Goal: Task Accomplishment & Management: Manage account settings

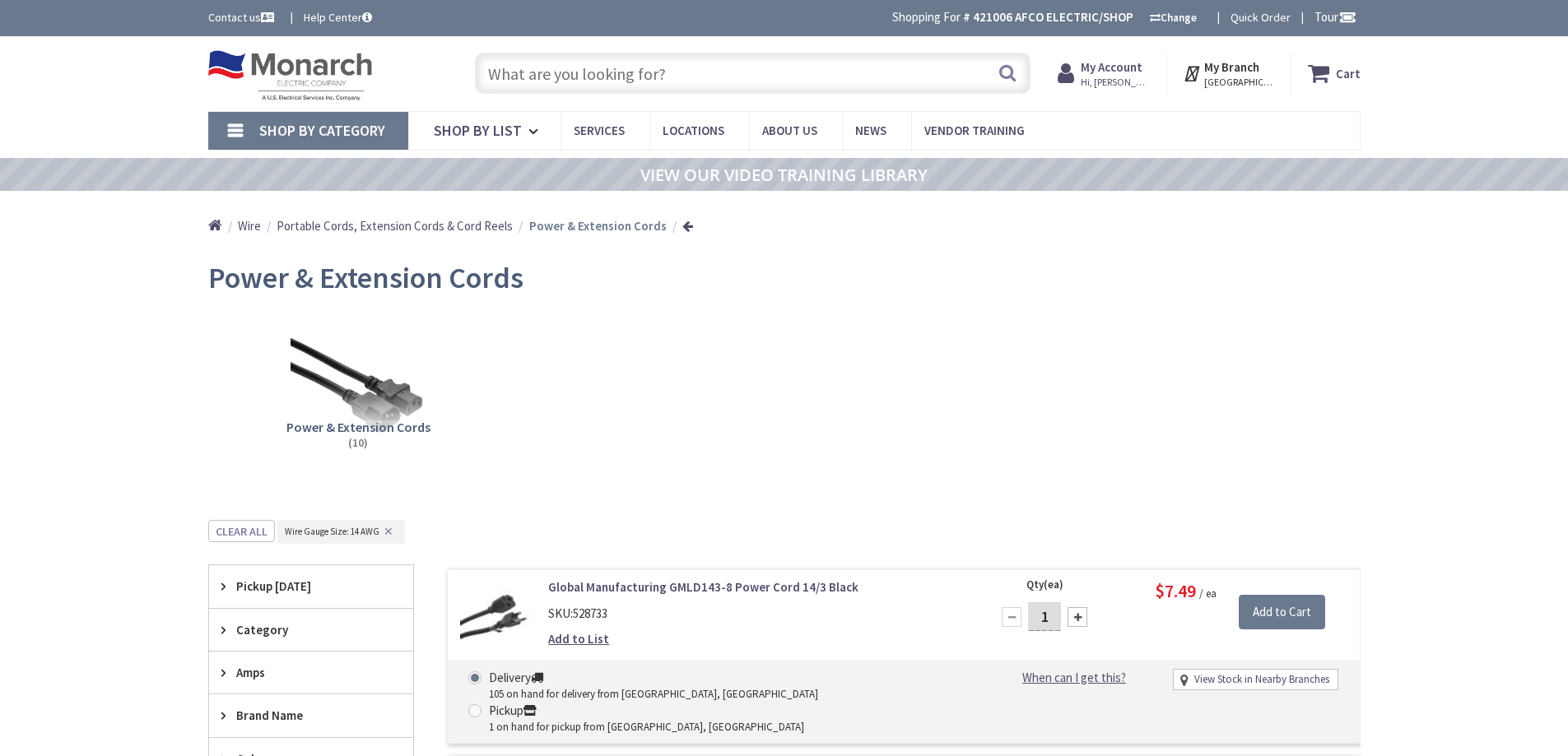
click at [588, 70] on input "text" at bounding box center [752, 73] width 556 height 41
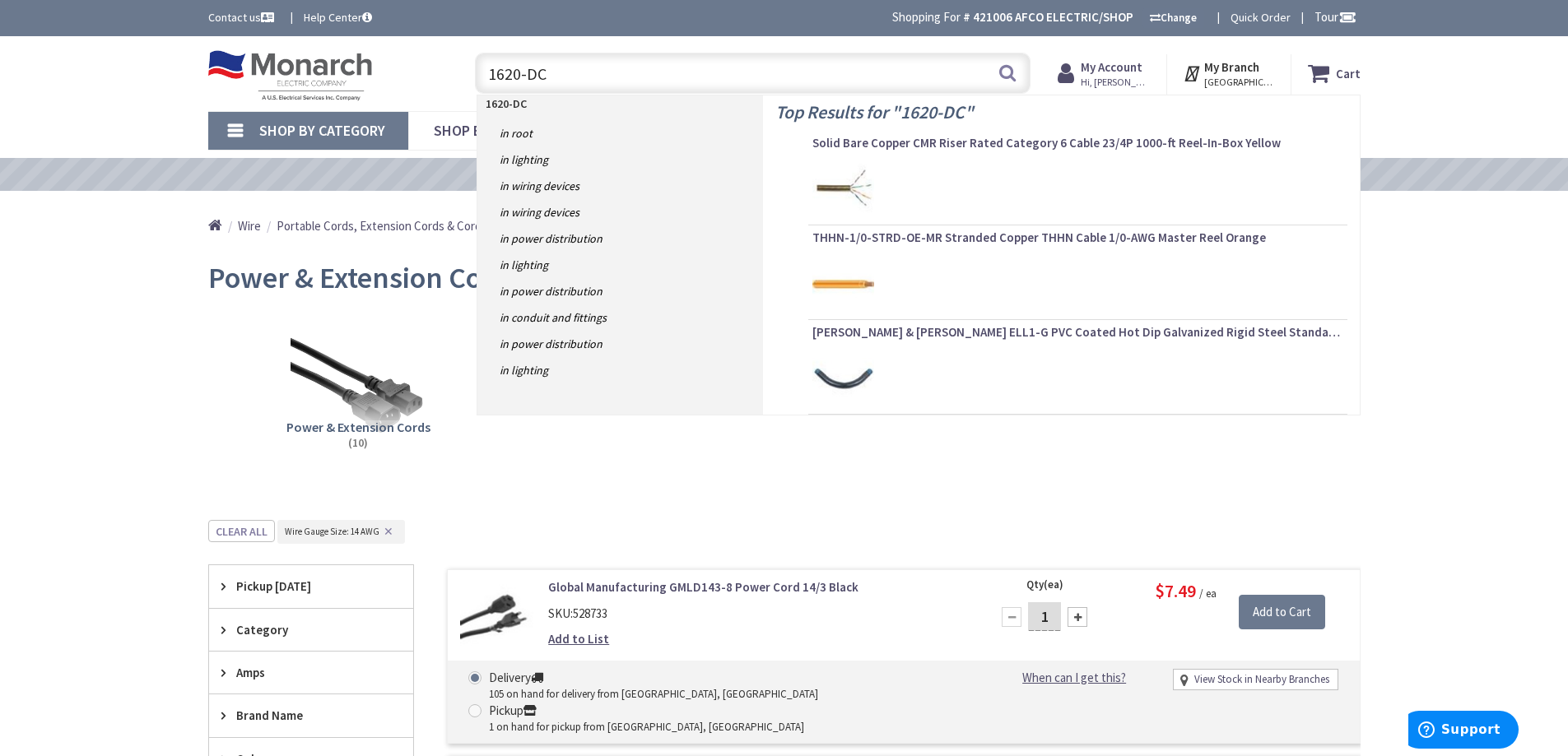
type input "1620-DC2"
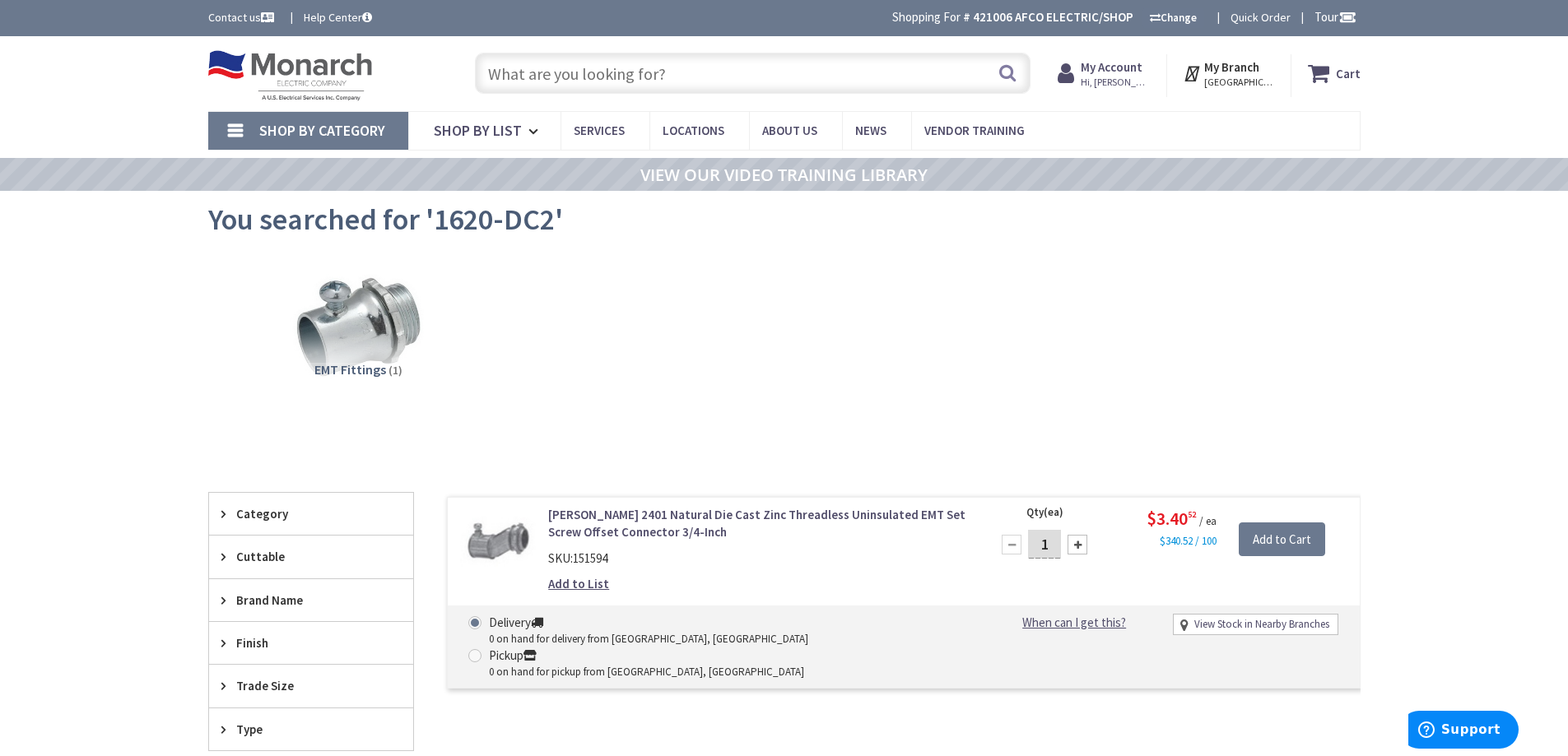
click at [776, 515] on link "Crouse-Hinds 2401 Natural Die Cast Zinc Threadless Uninsulated EMT Set Screw Of…" at bounding box center [757, 523] width 419 height 35
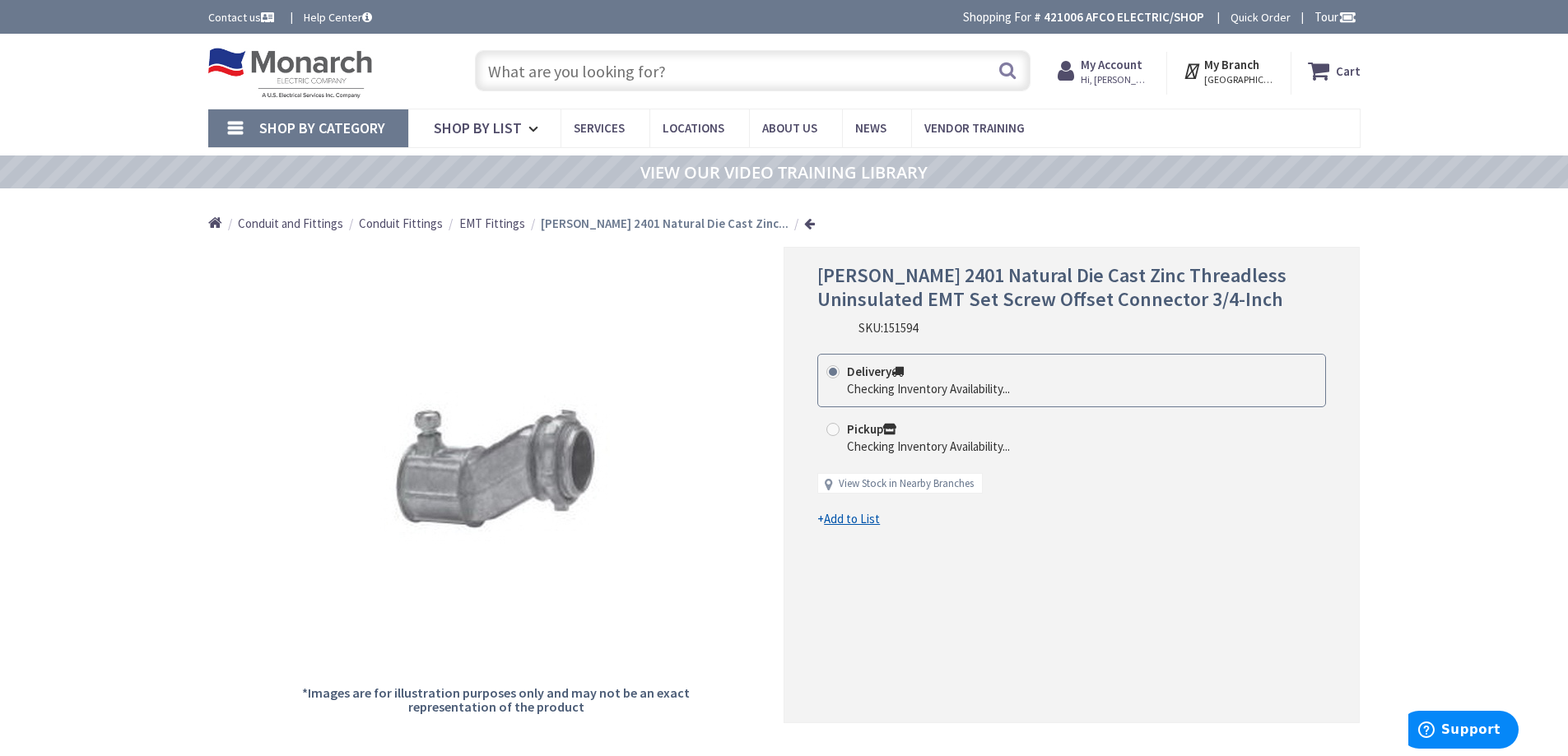
click at [473, 221] on span "EMT Fittings" at bounding box center [492, 223] width 66 height 16
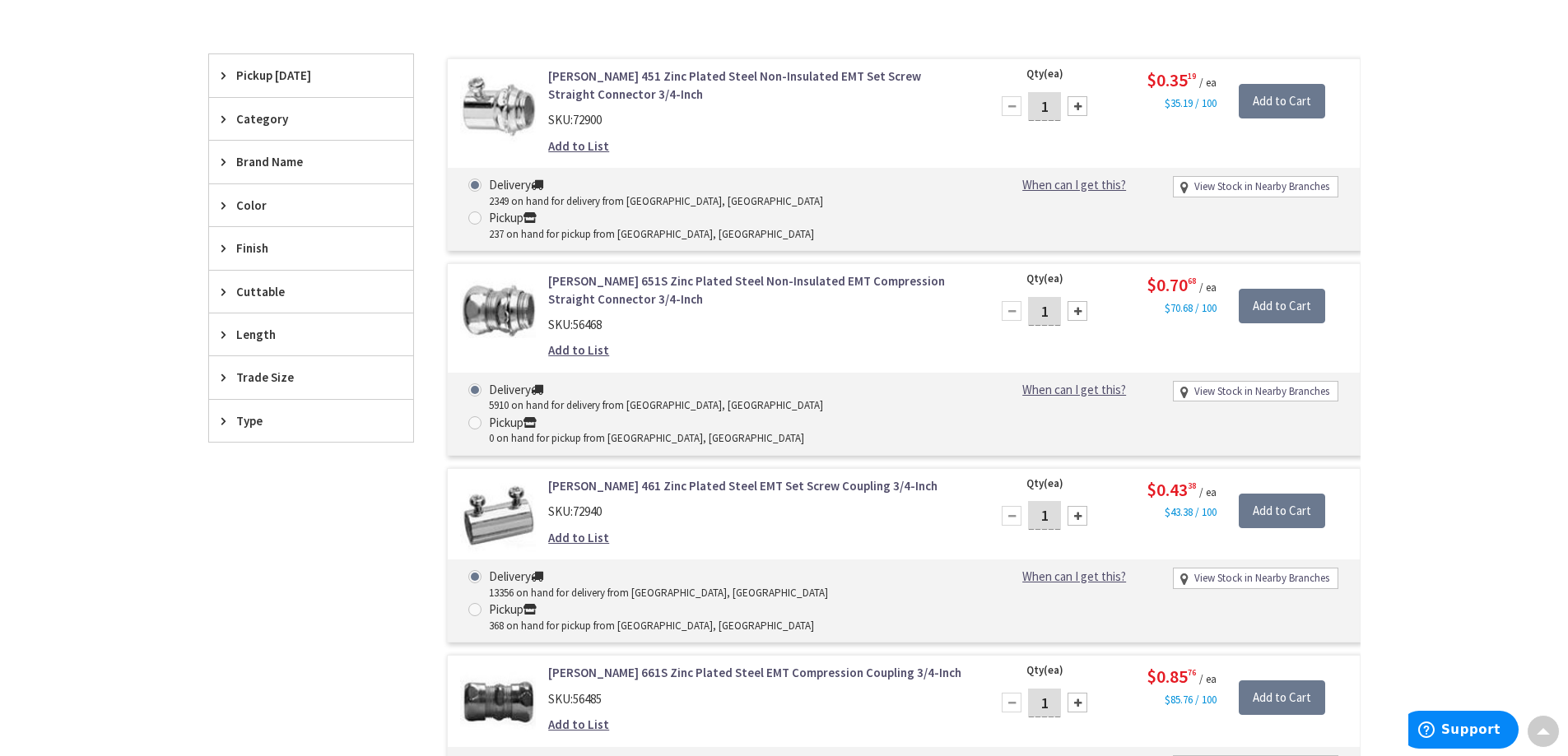
scroll to position [496, 0]
click at [261, 369] on span "Trade Size" at bounding box center [303, 377] width 134 height 18
click at [240, 492] on span "1/2 Inch" at bounding box center [311, 494] width 204 height 28
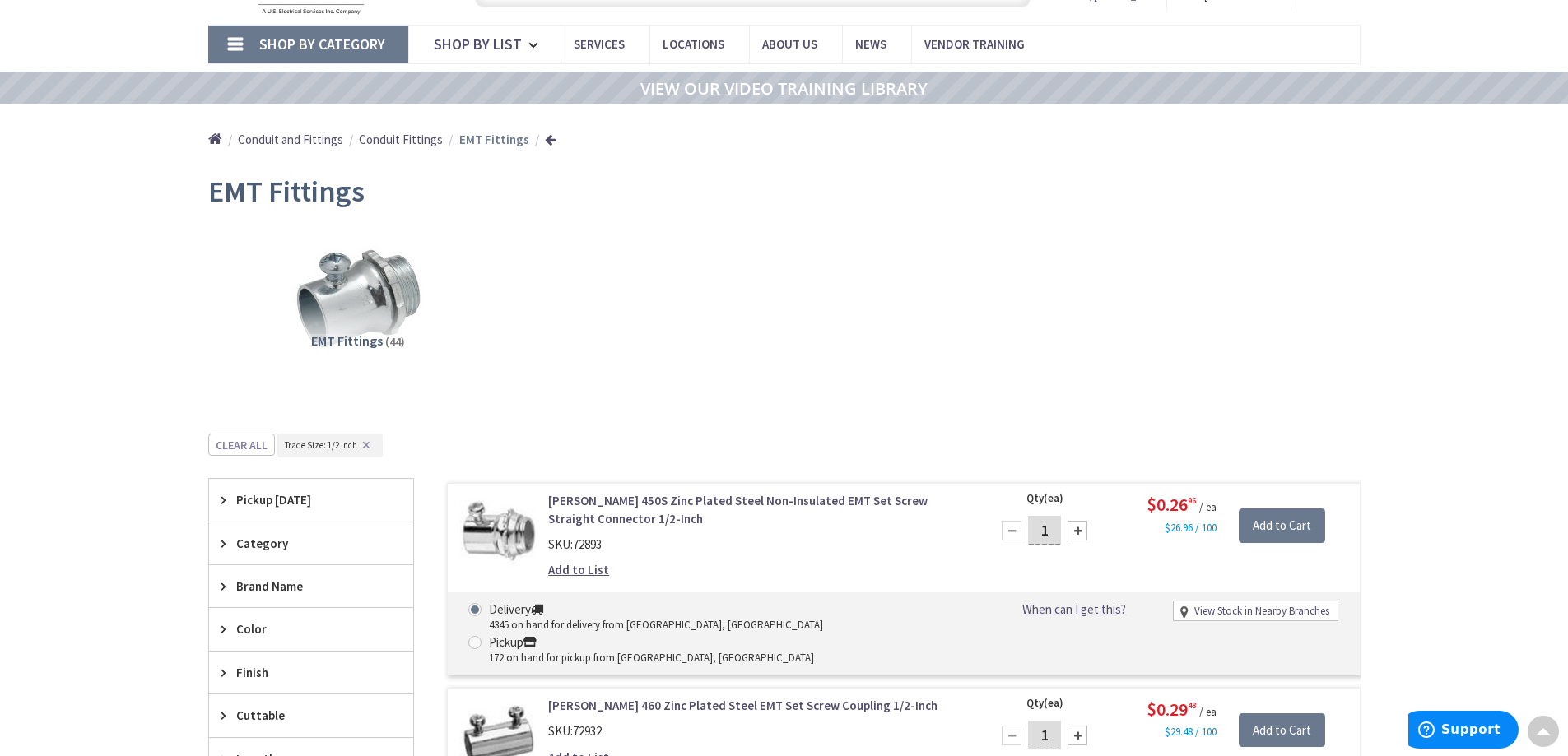
scroll to position [0, 0]
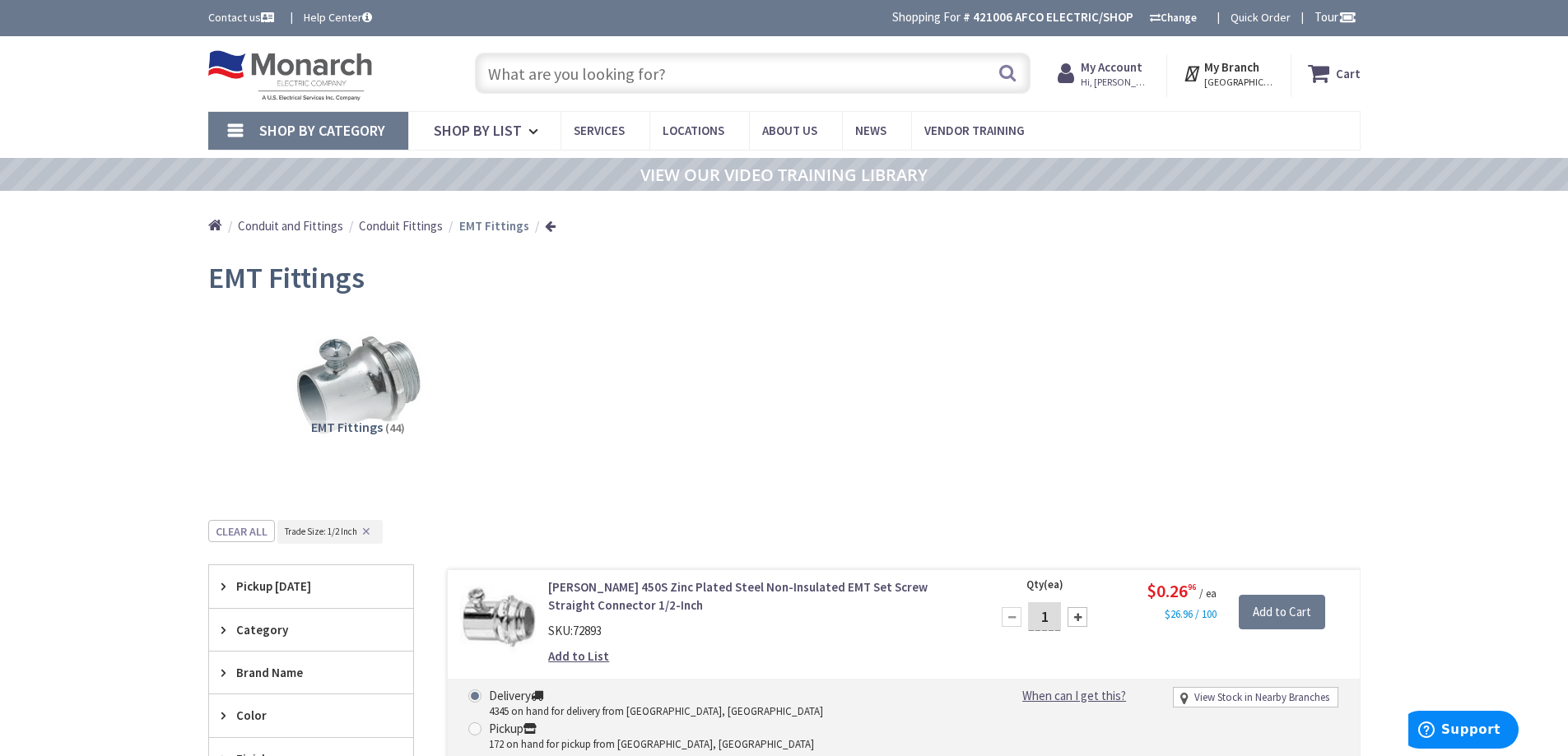
click at [650, 78] on input "text" at bounding box center [752, 73] width 556 height 41
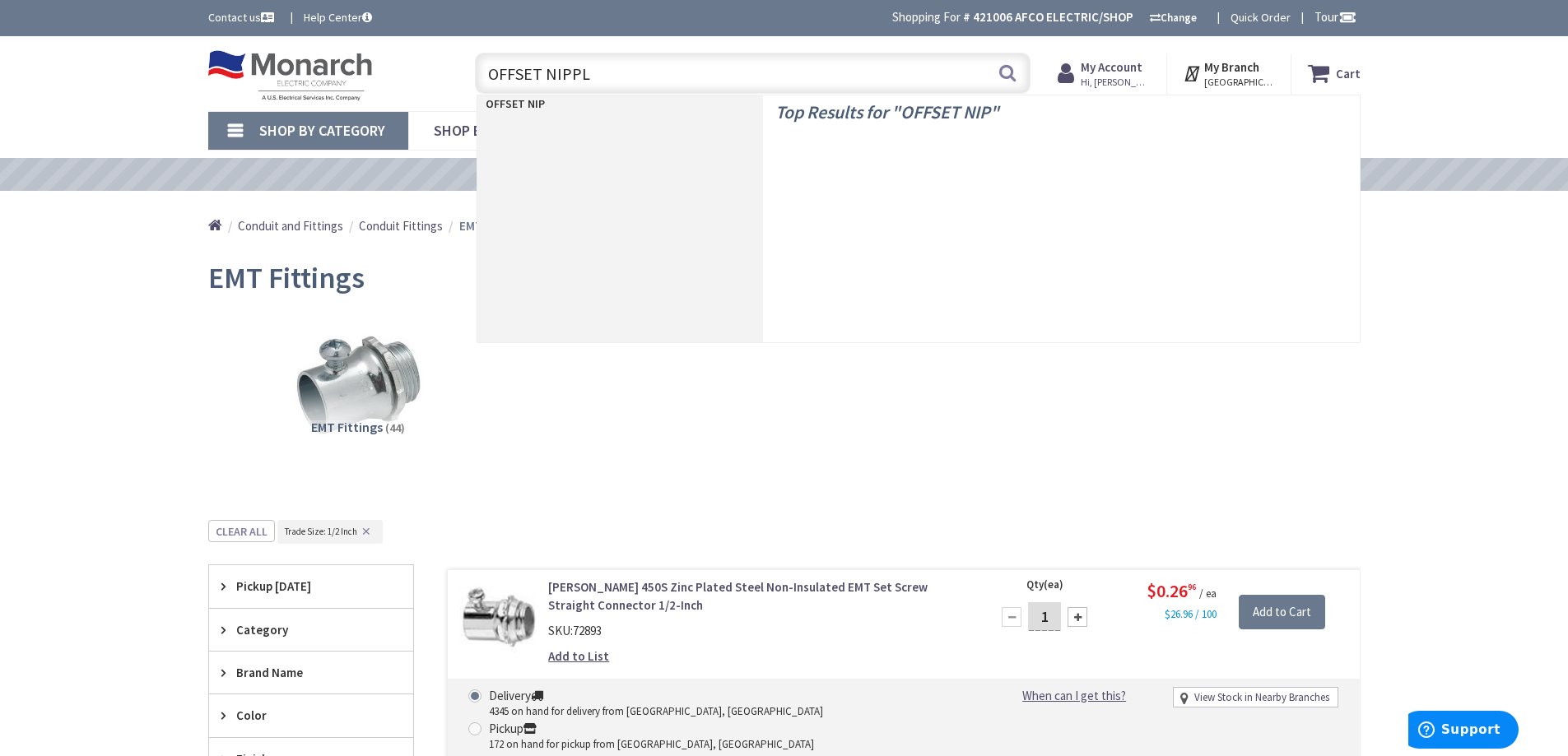
type input "OFFSET NIPPLE"
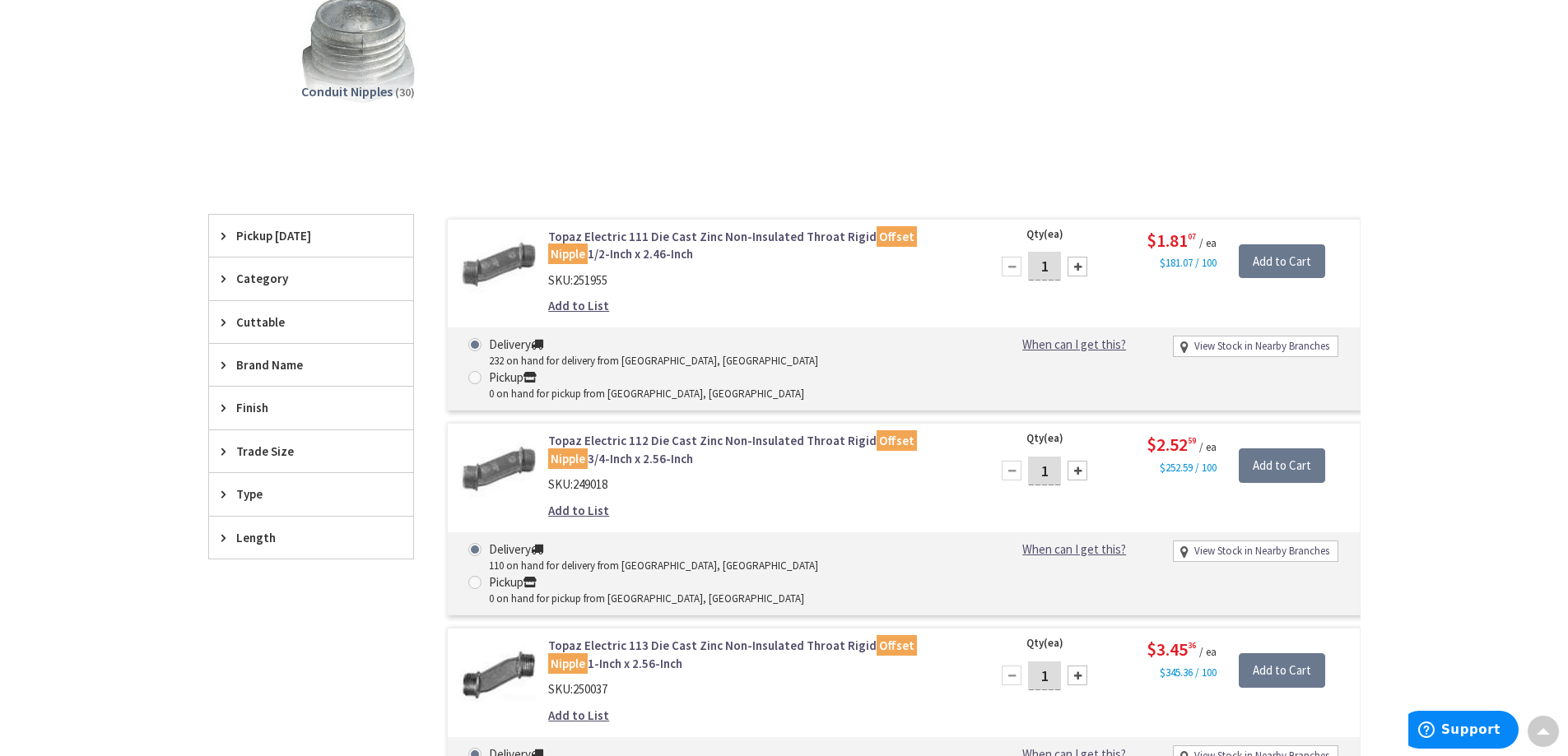
scroll to position [249, 0]
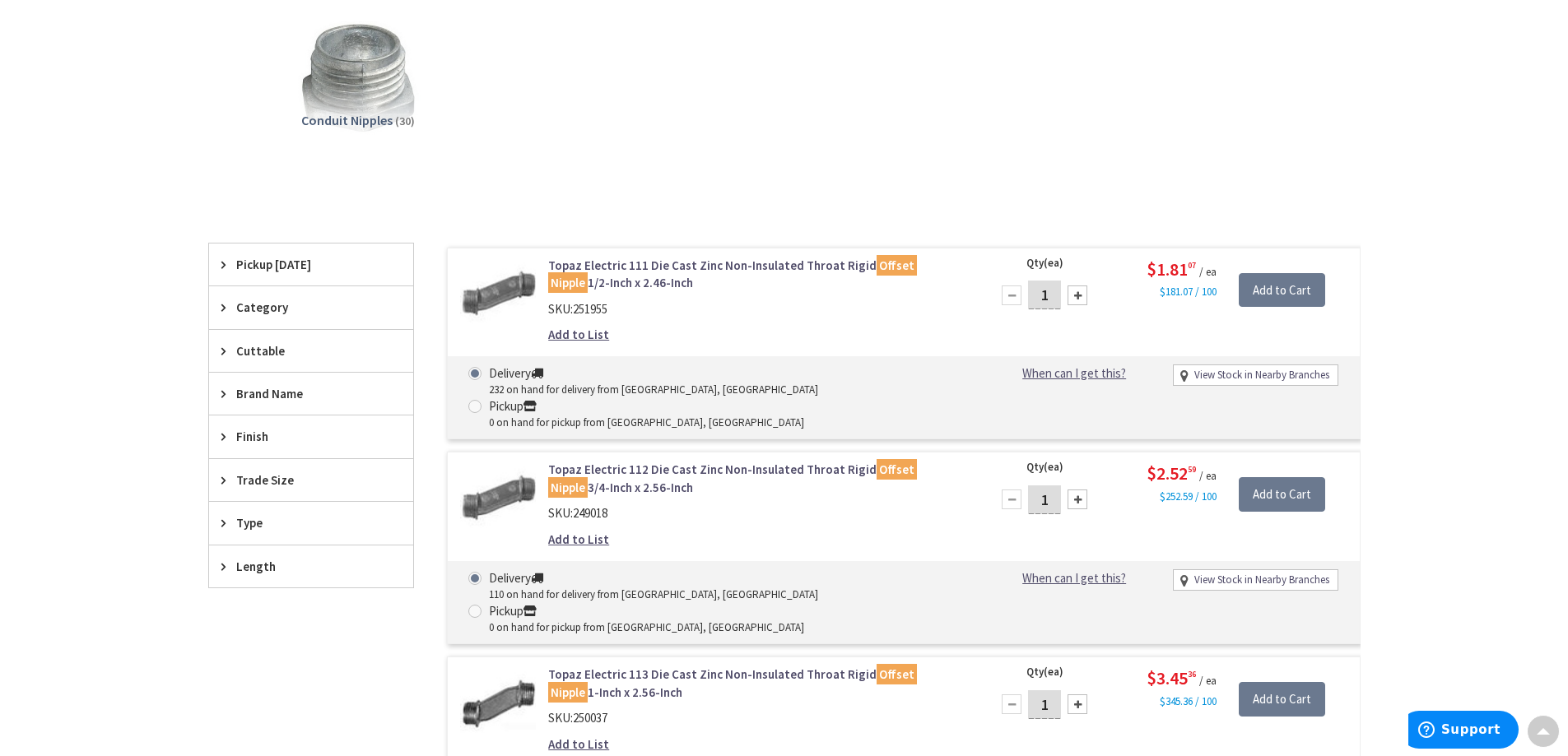
click at [698, 264] on link "Topaz Electric 111 Die Cast Zinc Non-Insulated Throat Rigid Offset Nipple 1/2-I…" at bounding box center [757, 274] width 419 height 35
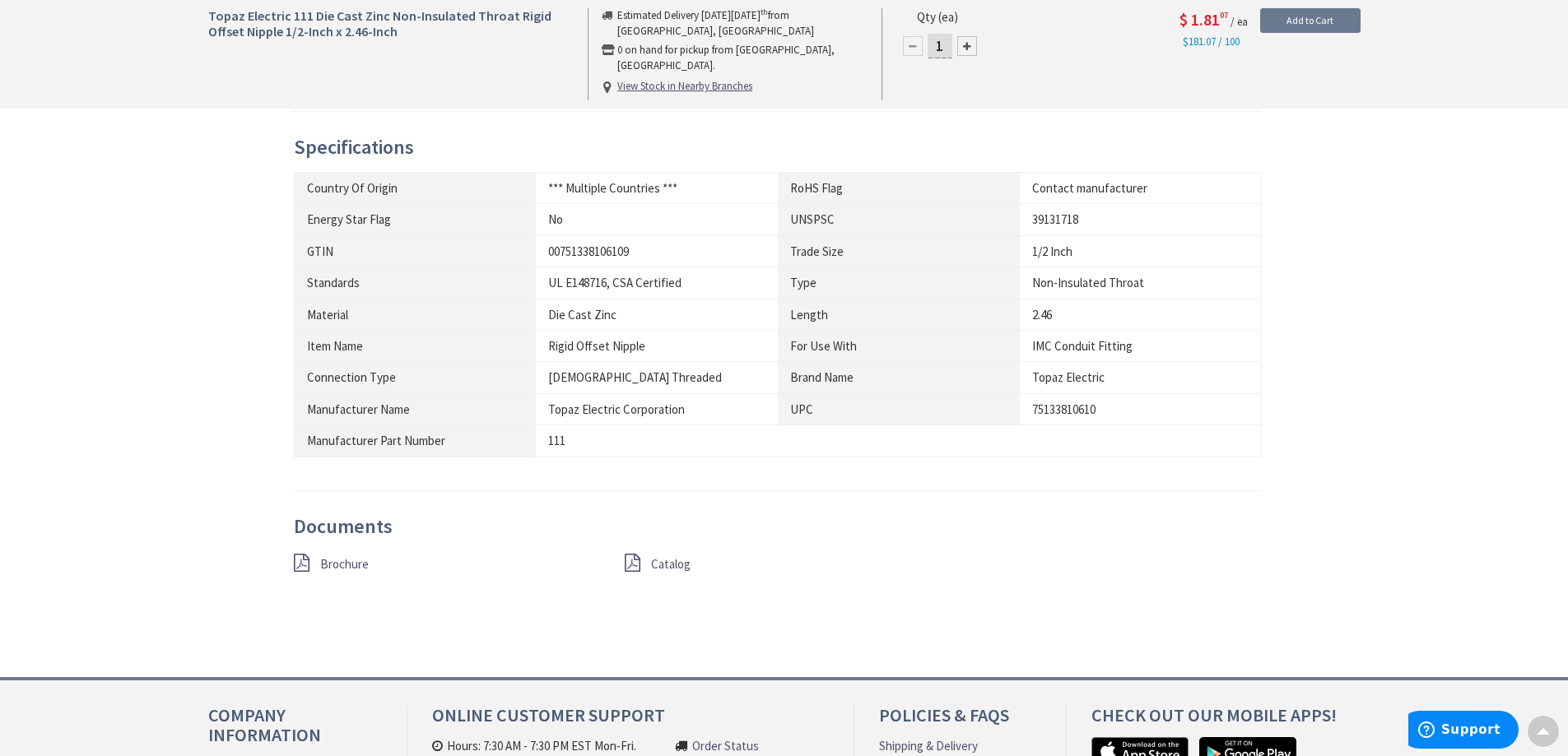
scroll to position [822, 0]
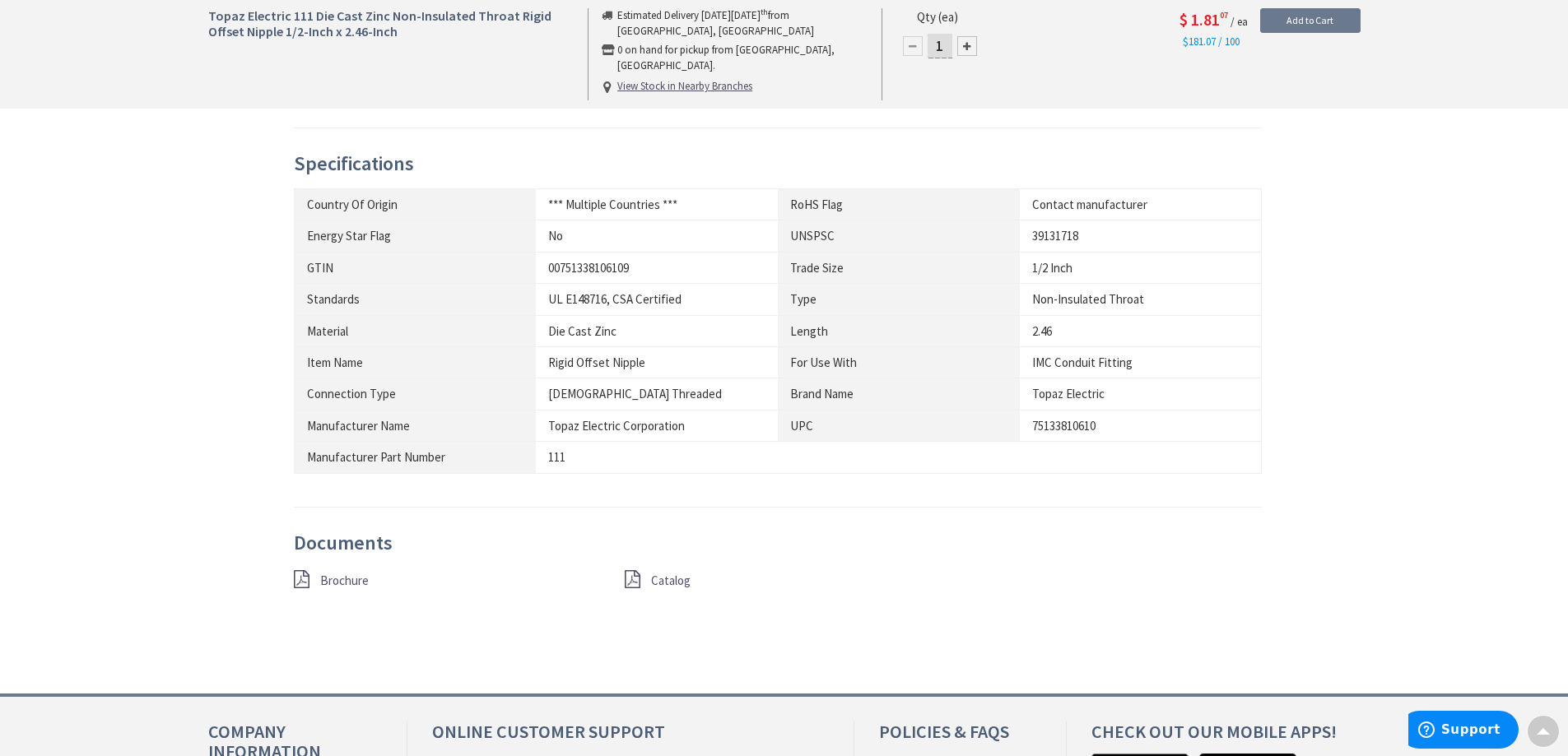
click at [345, 579] on span "Brochure" at bounding box center [344, 581] width 48 height 16
click at [669, 578] on span "Catalog" at bounding box center [670, 581] width 39 height 16
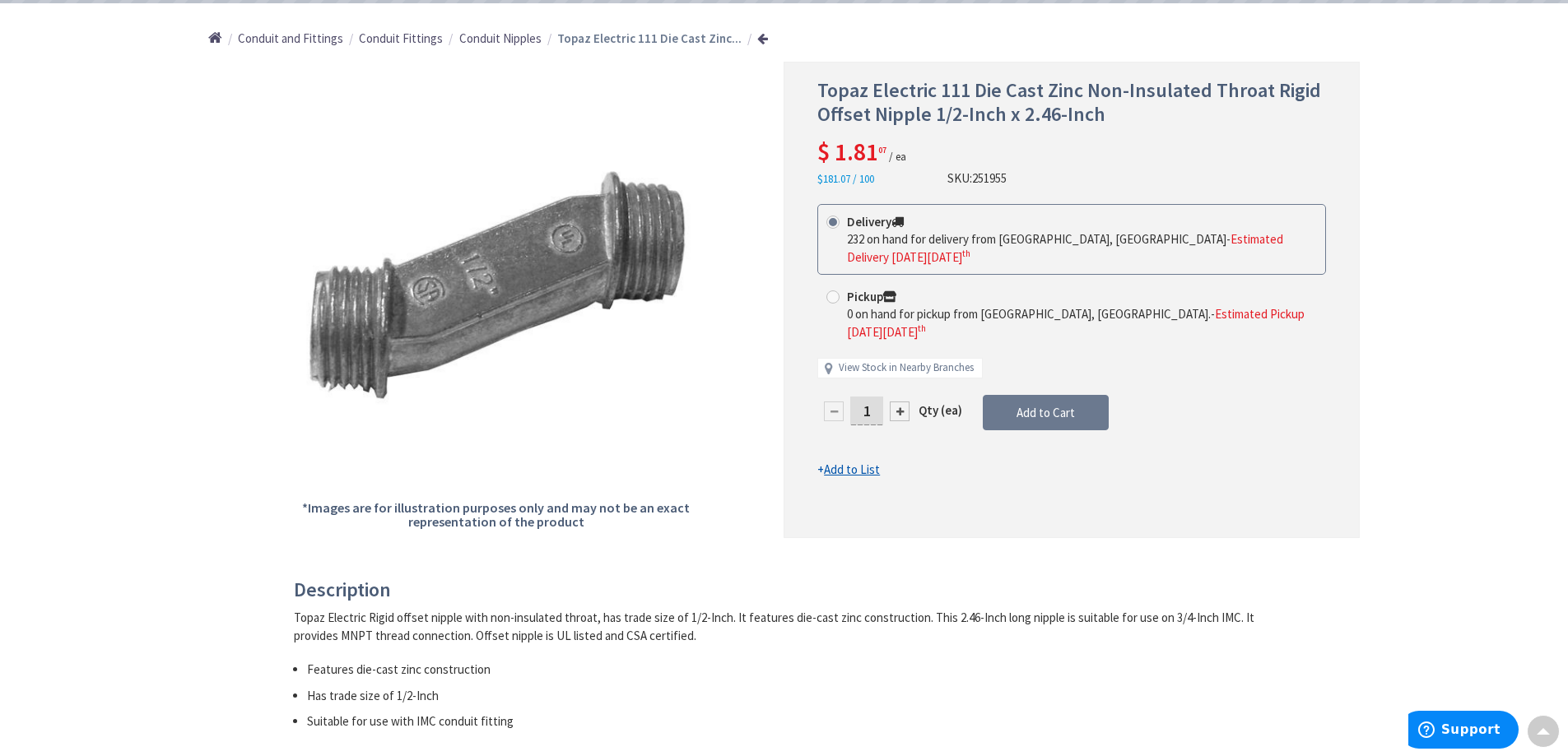
scroll to position [164, 0]
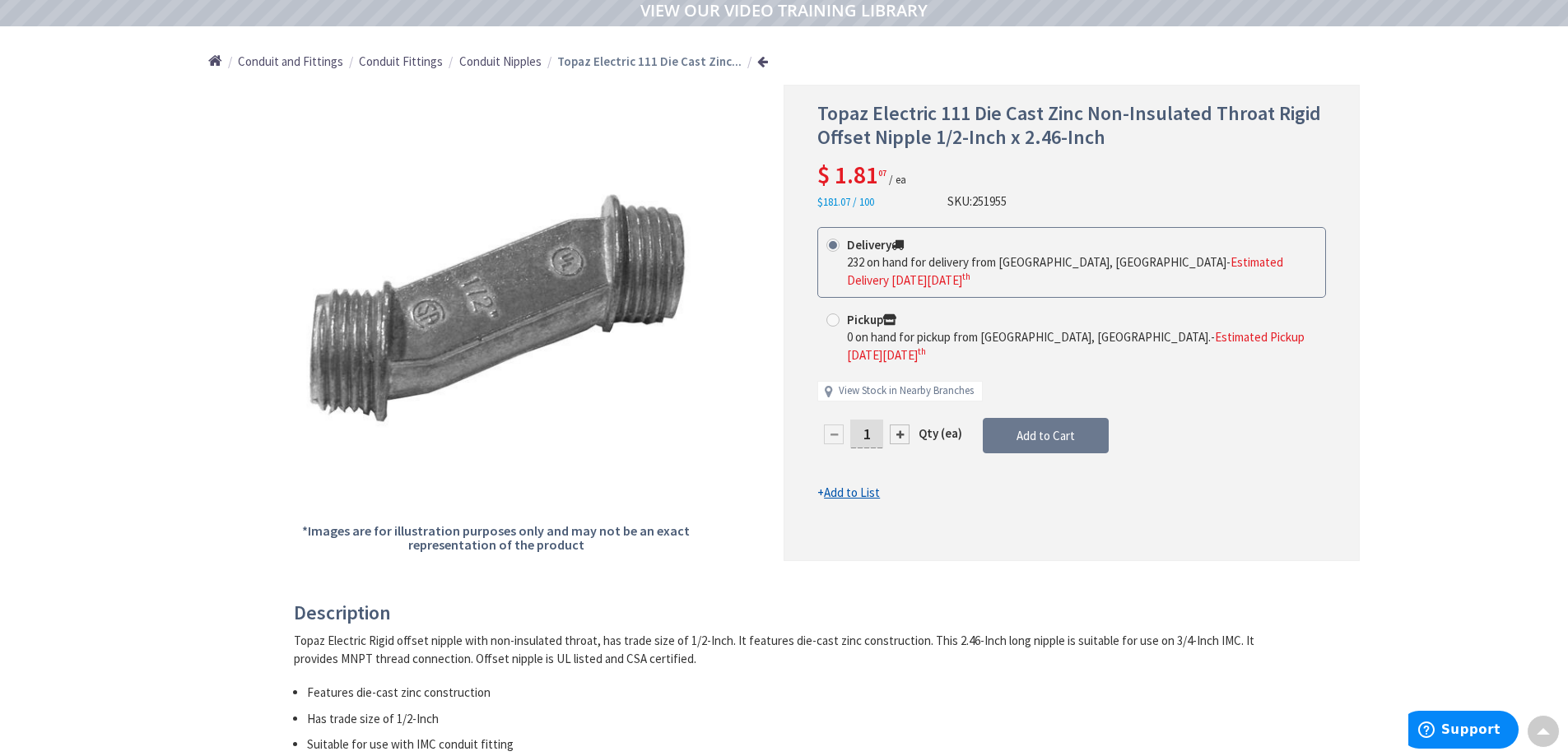
drag, startPoint x: 878, startPoint y: 417, endPoint x: 847, endPoint y: 416, distance: 31.0
click at [847, 418] on div "1" at bounding box center [866, 435] width 99 height 33
type input "20"
click at [1014, 421] on form "This product is Discontinued Delivery 232 on hand for delivery from Cranbury, N…" at bounding box center [1071, 365] width 508 height 275
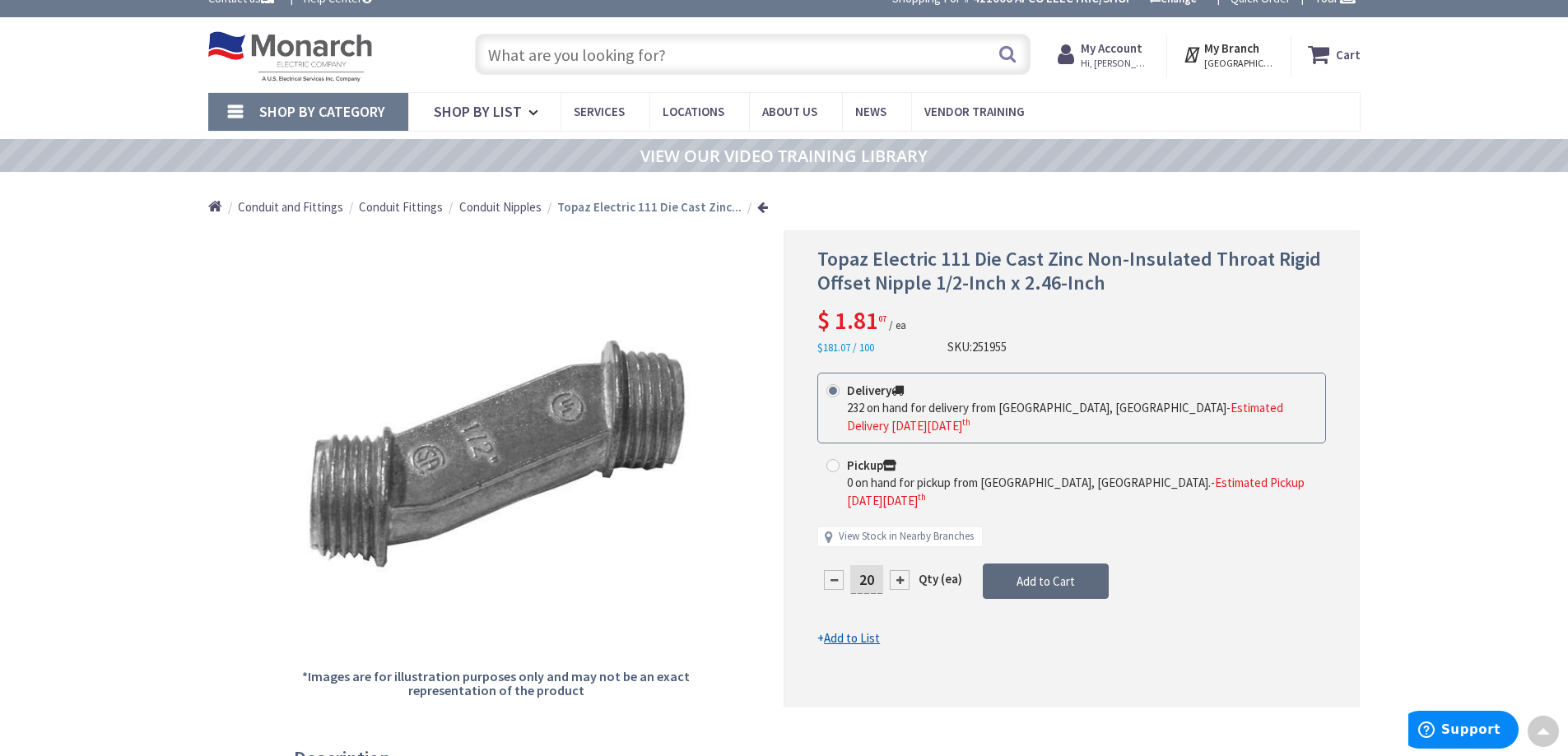
scroll to position [0, 0]
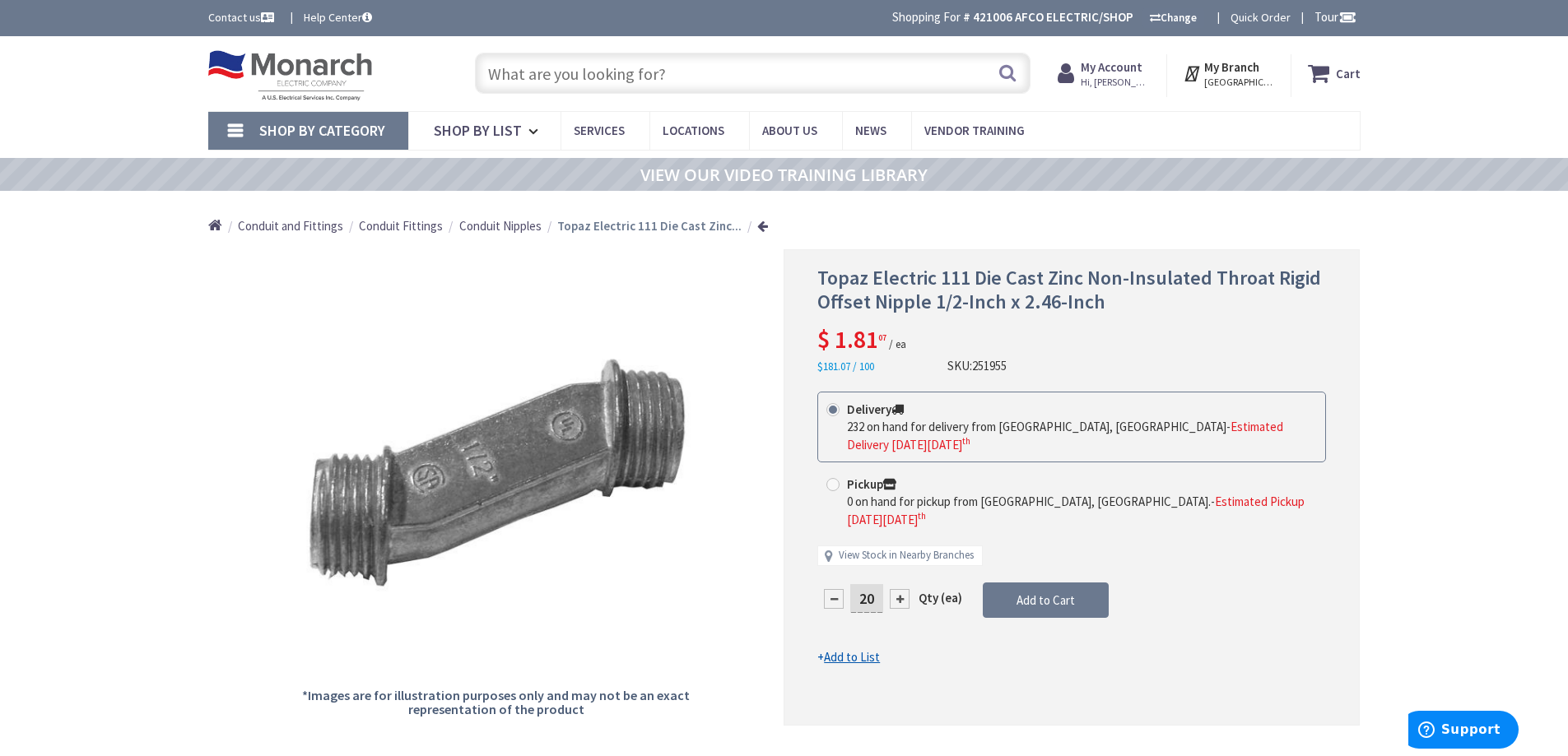
click at [1333, 71] on icon at bounding box center [1321, 74] width 28 height 30
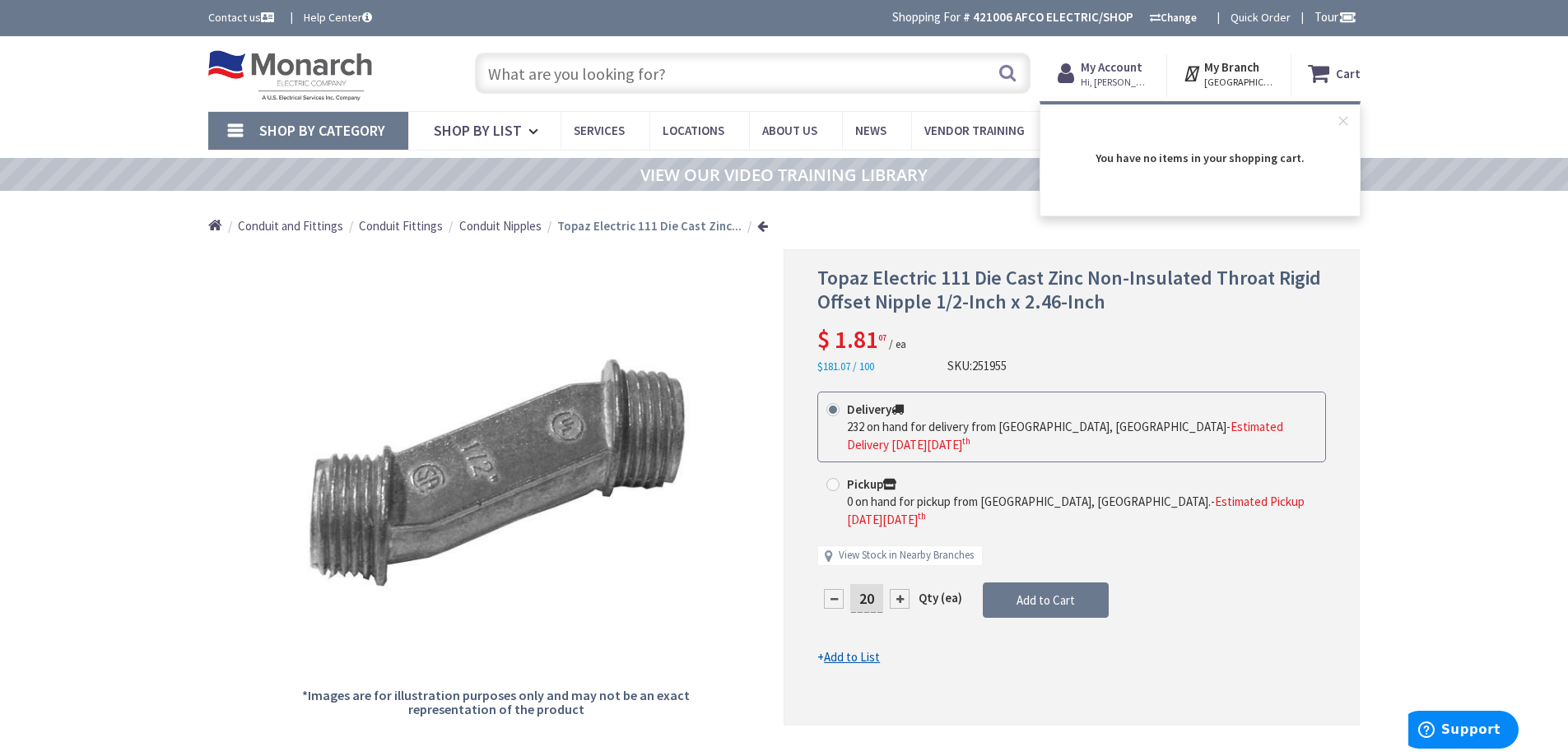
click at [1417, 94] on div "Skip to Content Toggle Nav Search Cart My Cart Close" at bounding box center [784, 74] width 1568 height 75
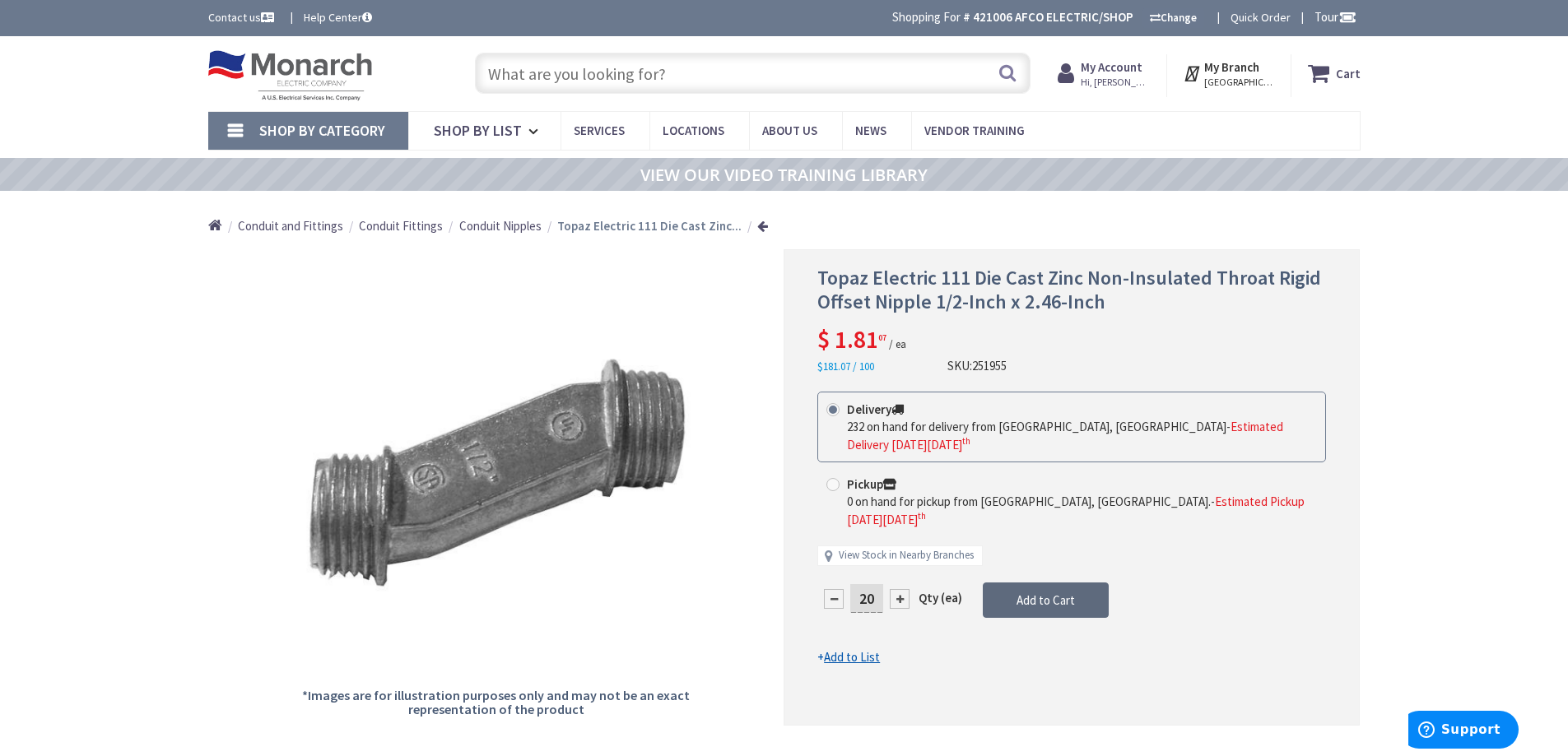
click at [1082, 584] on button "Add to Cart" at bounding box center [1046, 600] width 126 height 36
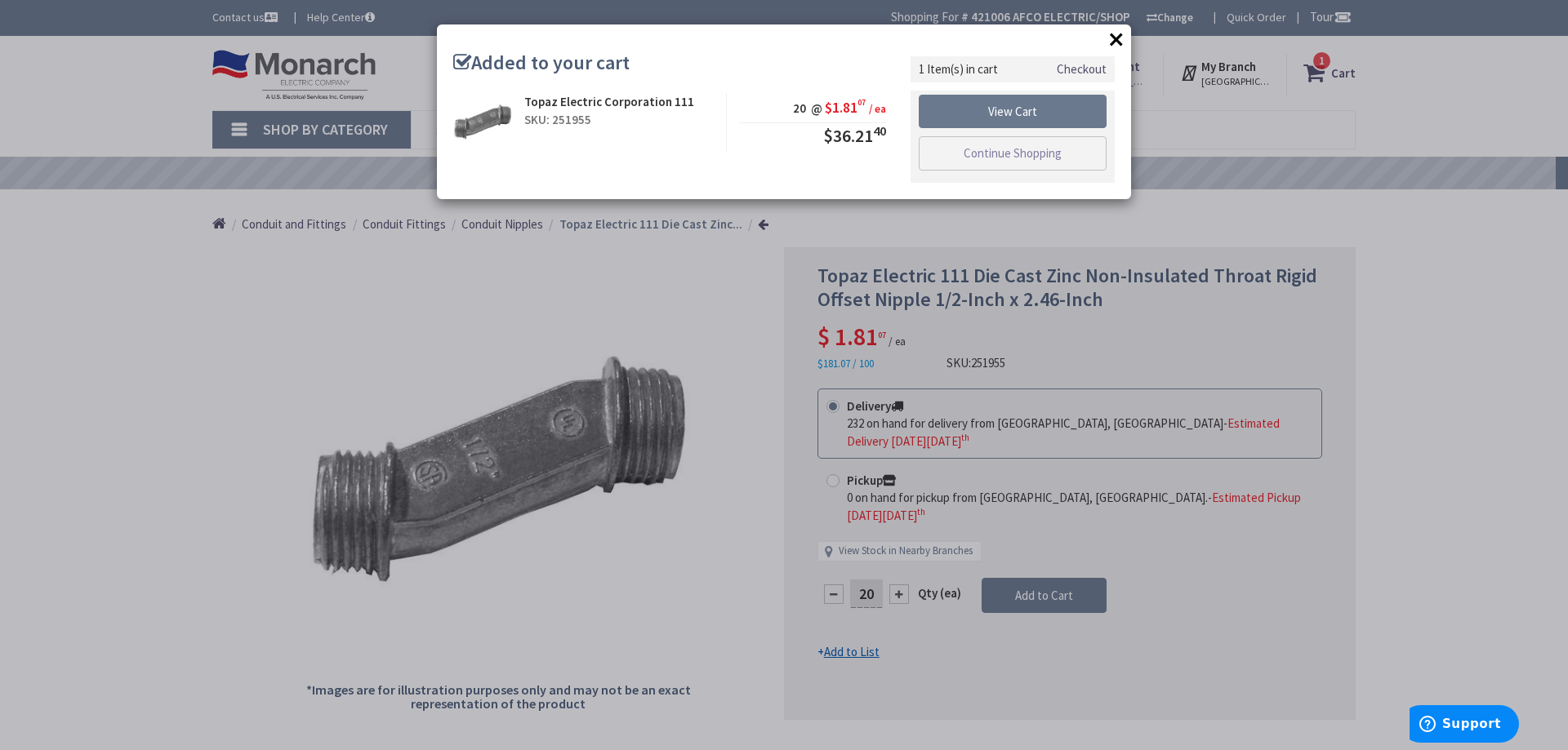
click at [1119, 36] on button "×" at bounding box center [1116, 39] width 24 height 24
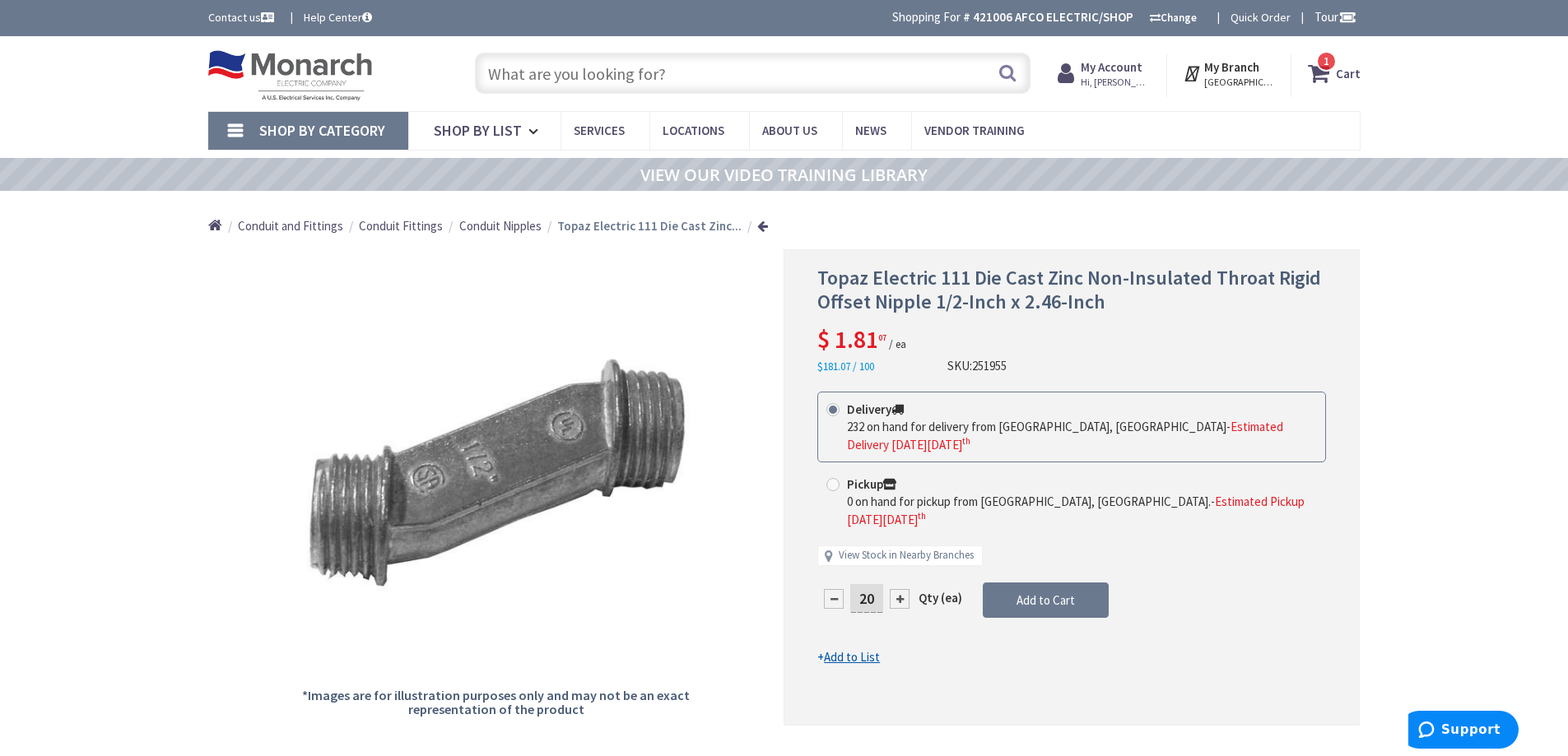
click at [1142, 74] on strong "My Account" at bounding box center [1111, 67] width 62 height 16
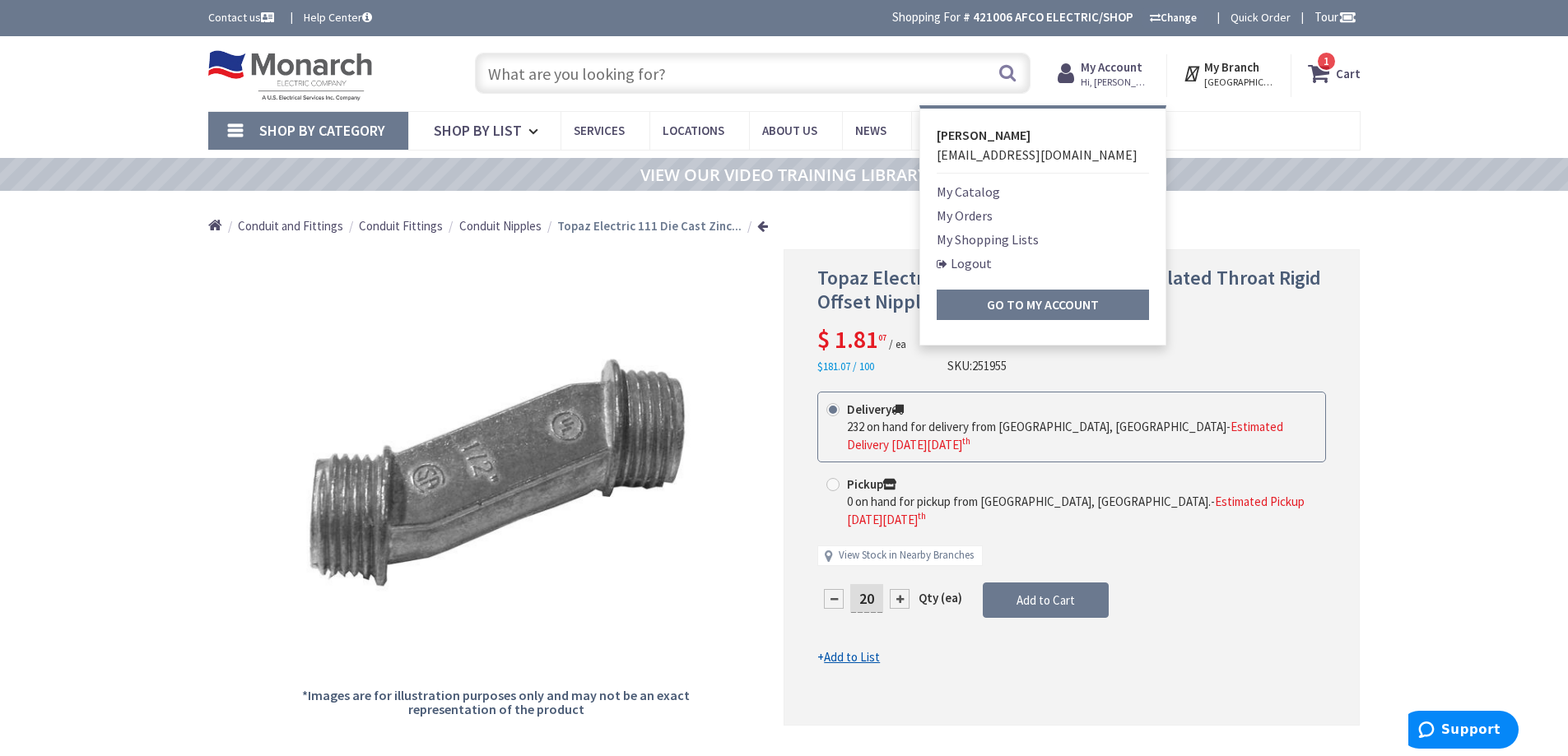
click at [957, 219] on link "My Orders" at bounding box center [964, 215] width 56 height 20
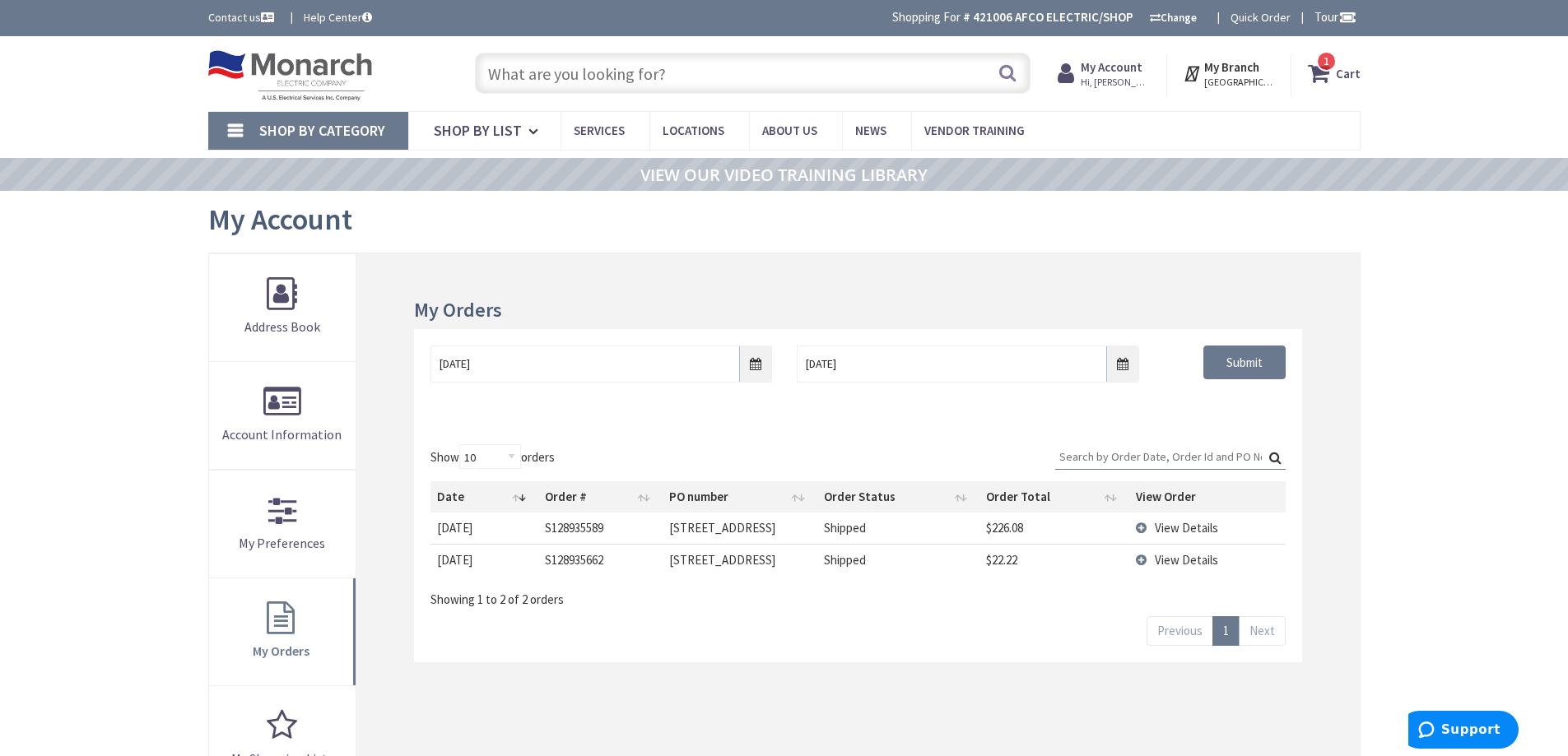
click at [1172, 527] on span "View Details" at bounding box center [1186, 528] width 63 height 16
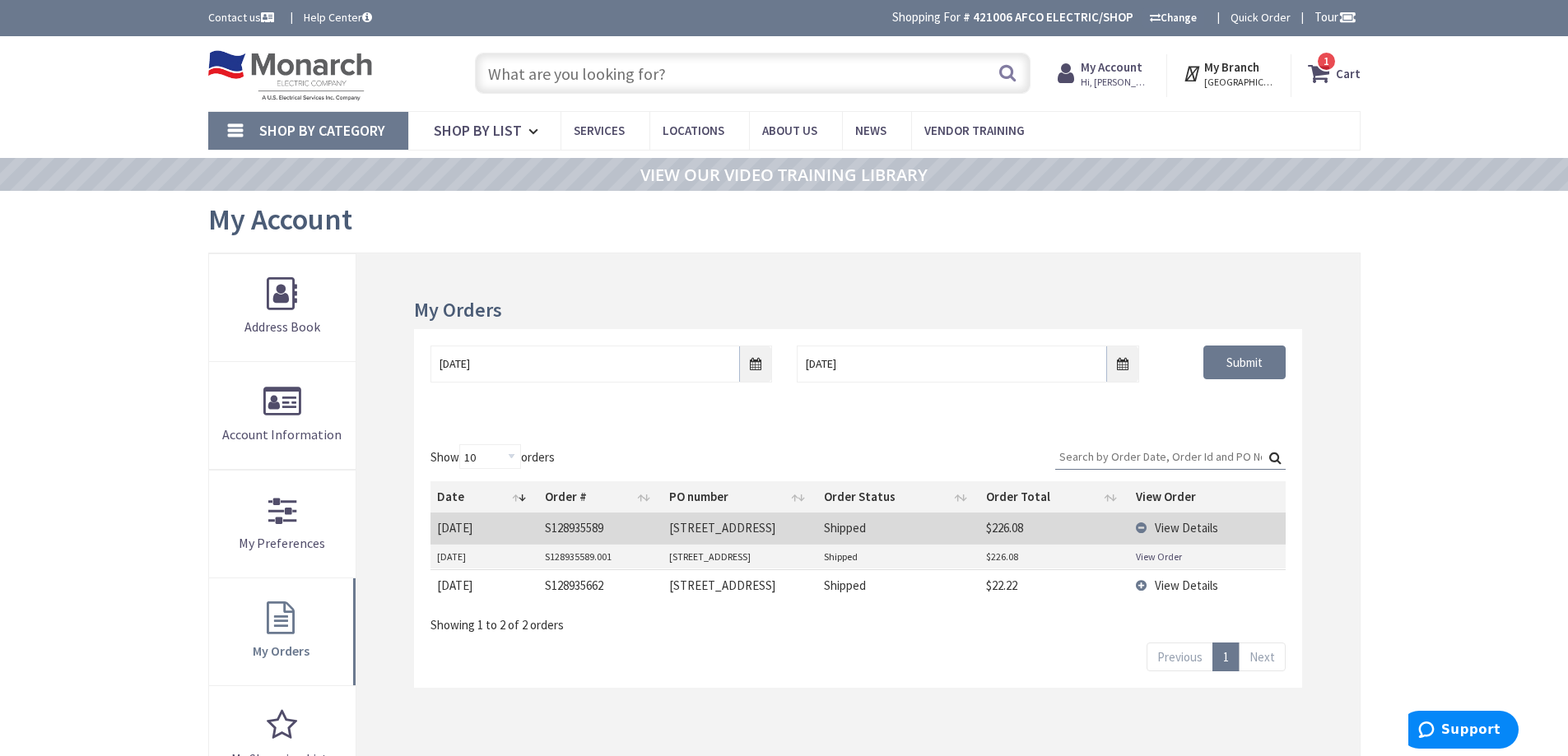
click at [1162, 555] on link "View Order" at bounding box center [1158, 556] width 46 height 14
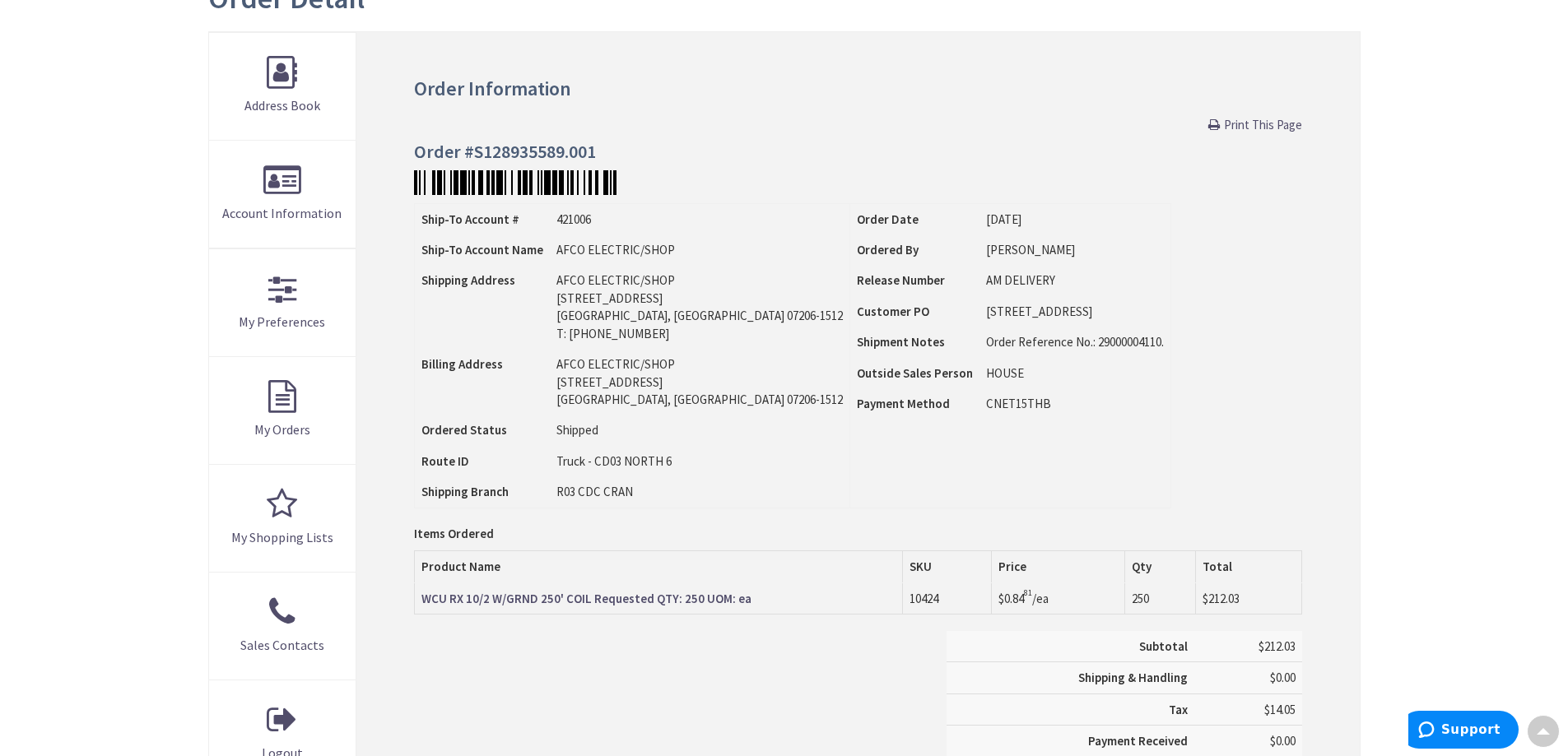
scroll to position [249, 0]
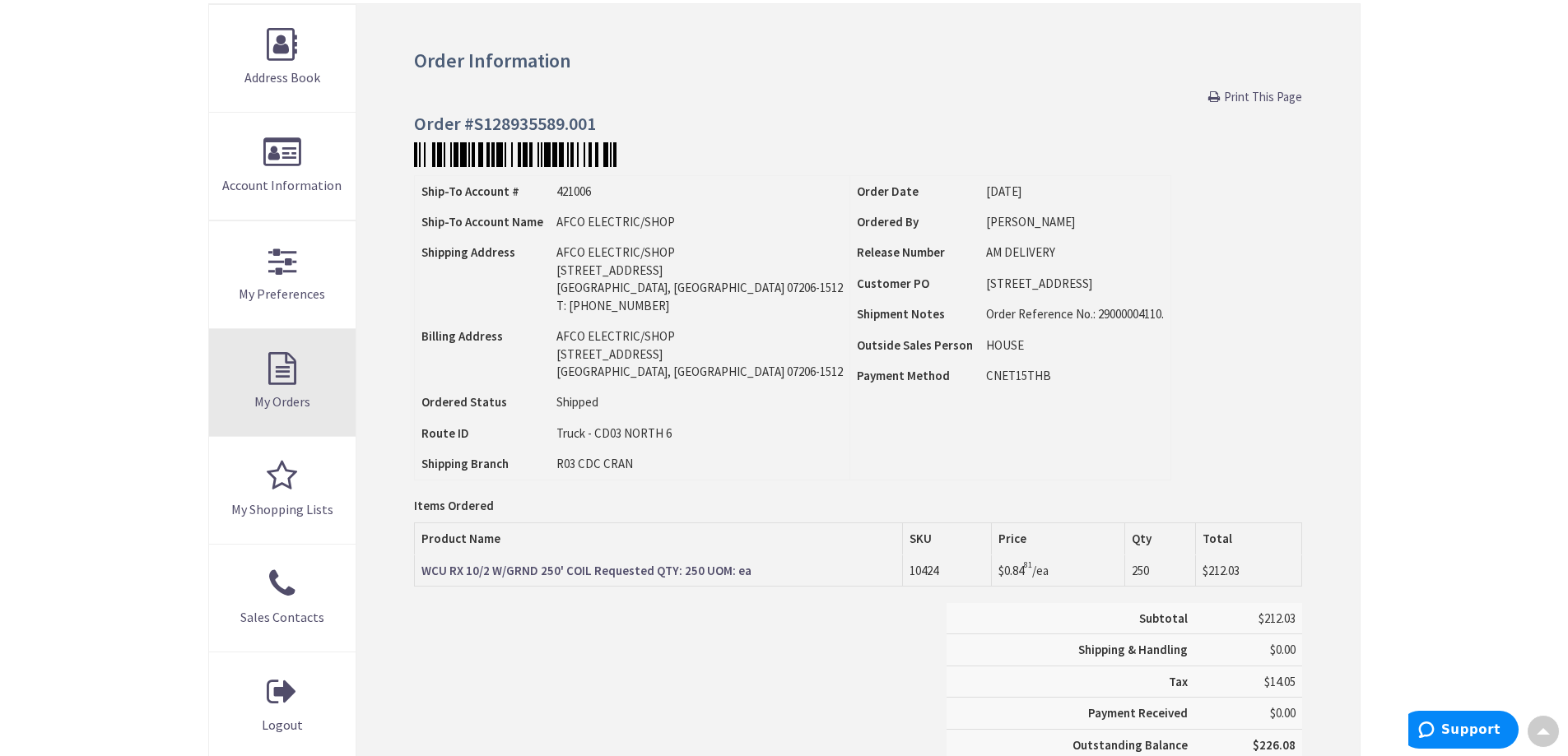
click at [271, 377] on link "My Orders" at bounding box center [283, 382] width 147 height 107
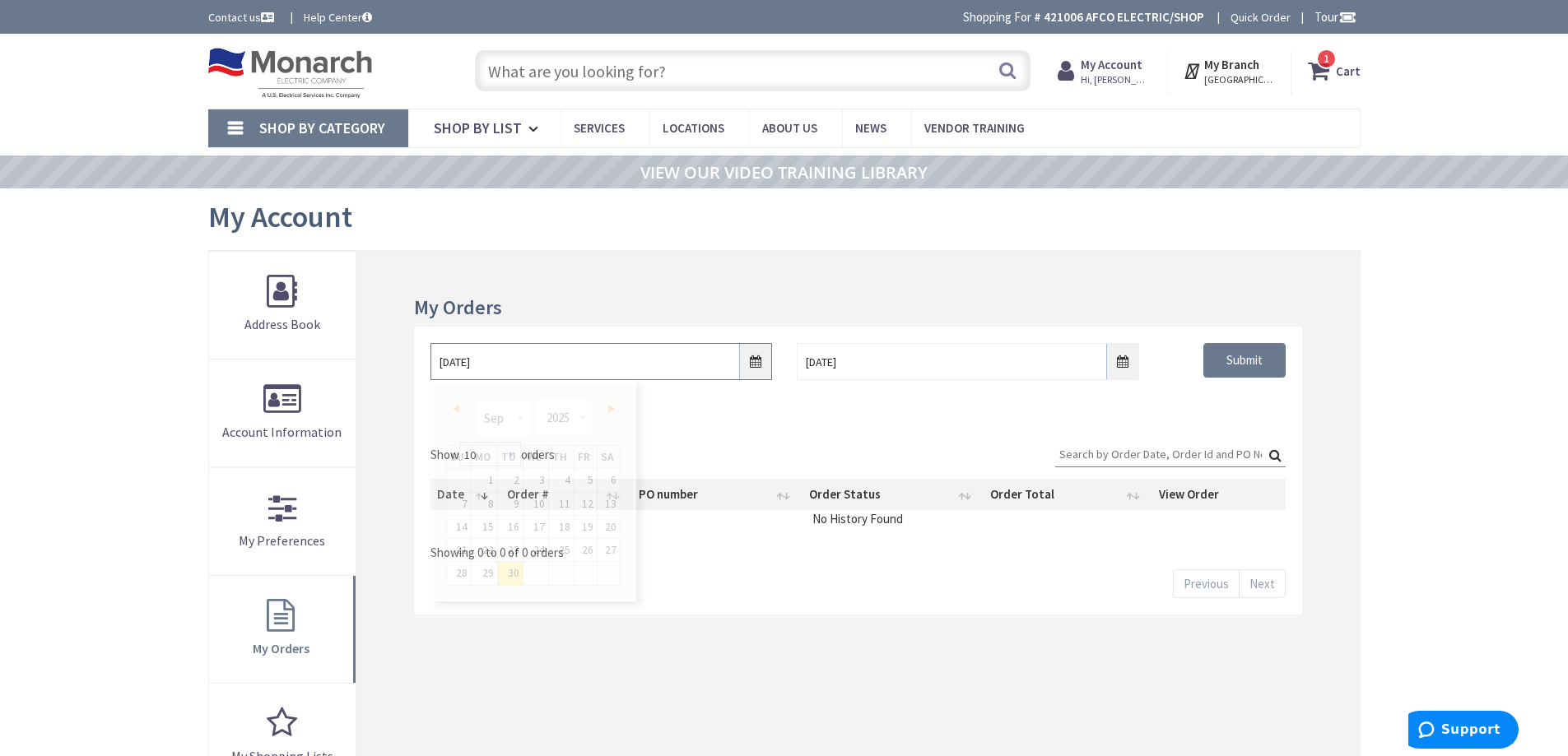
click at [753, 360] on input "9/30/2025" at bounding box center [601, 361] width 341 height 37
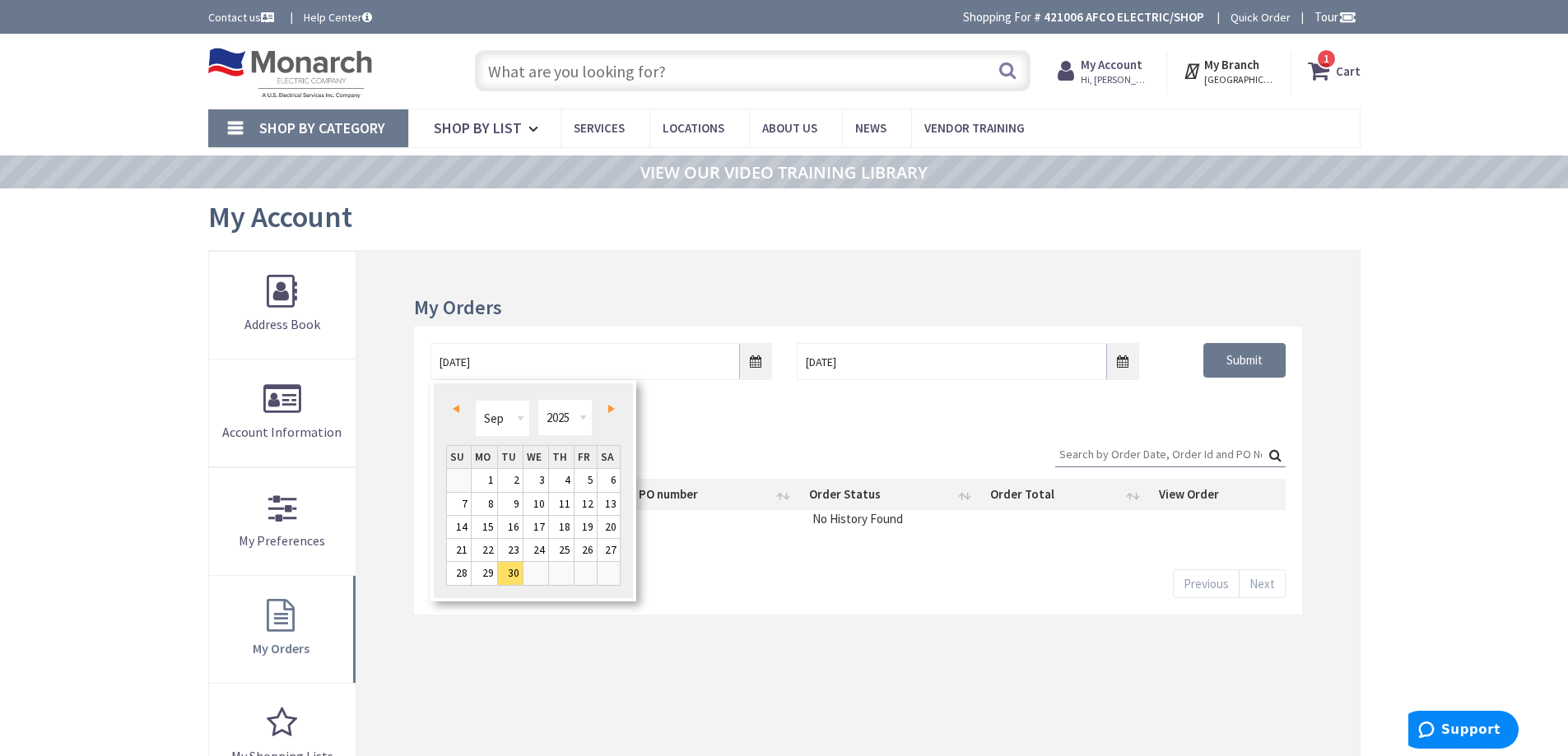
click at [456, 407] on span "Prev" at bounding box center [456, 409] width 7 height 8
click at [521, 482] on link "1" at bounding box center [510, 480] width 24 height 22
type input "07/01/2025"
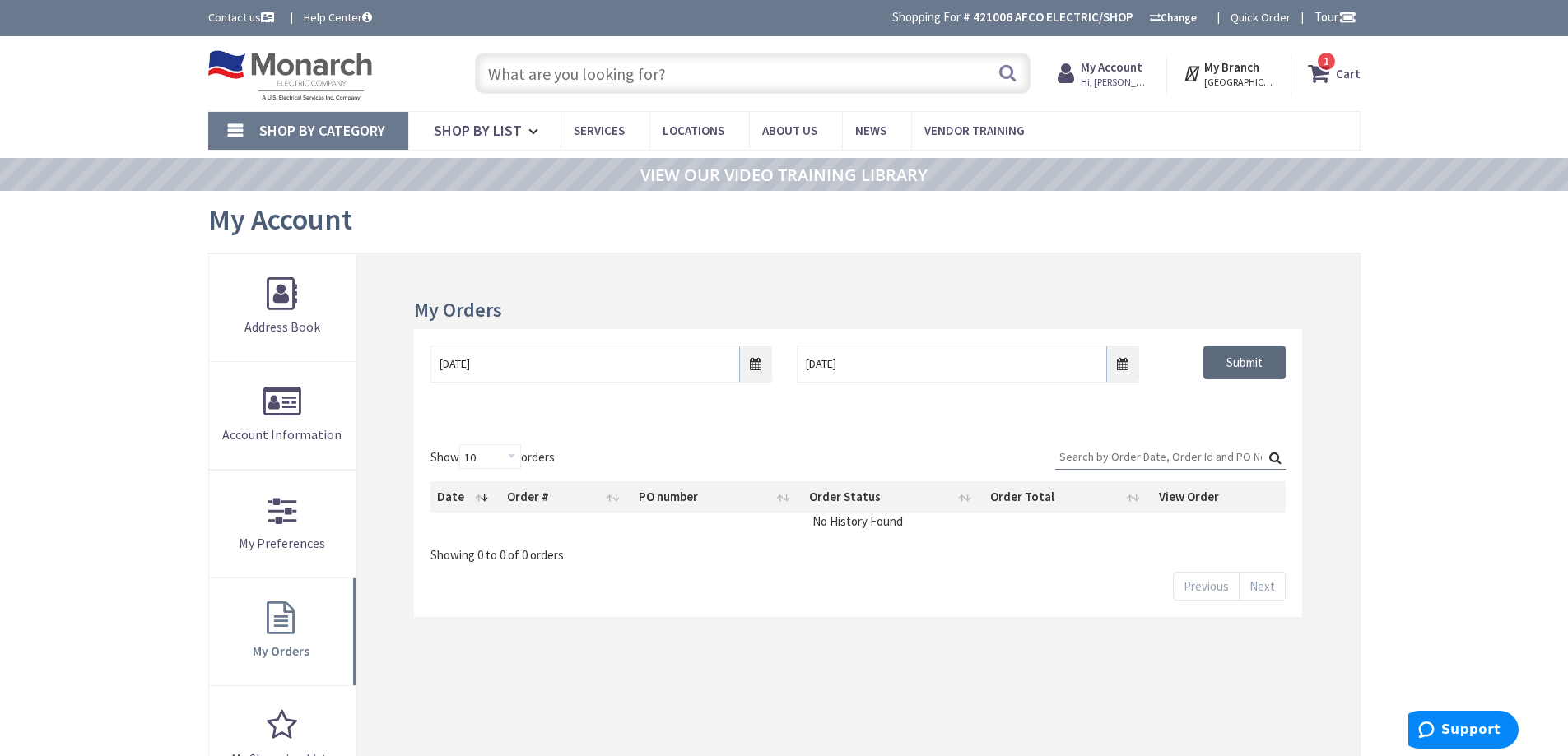
click at [1237, 356] on input "Submit" at bounding box center [1244, 362] width 82 height 34
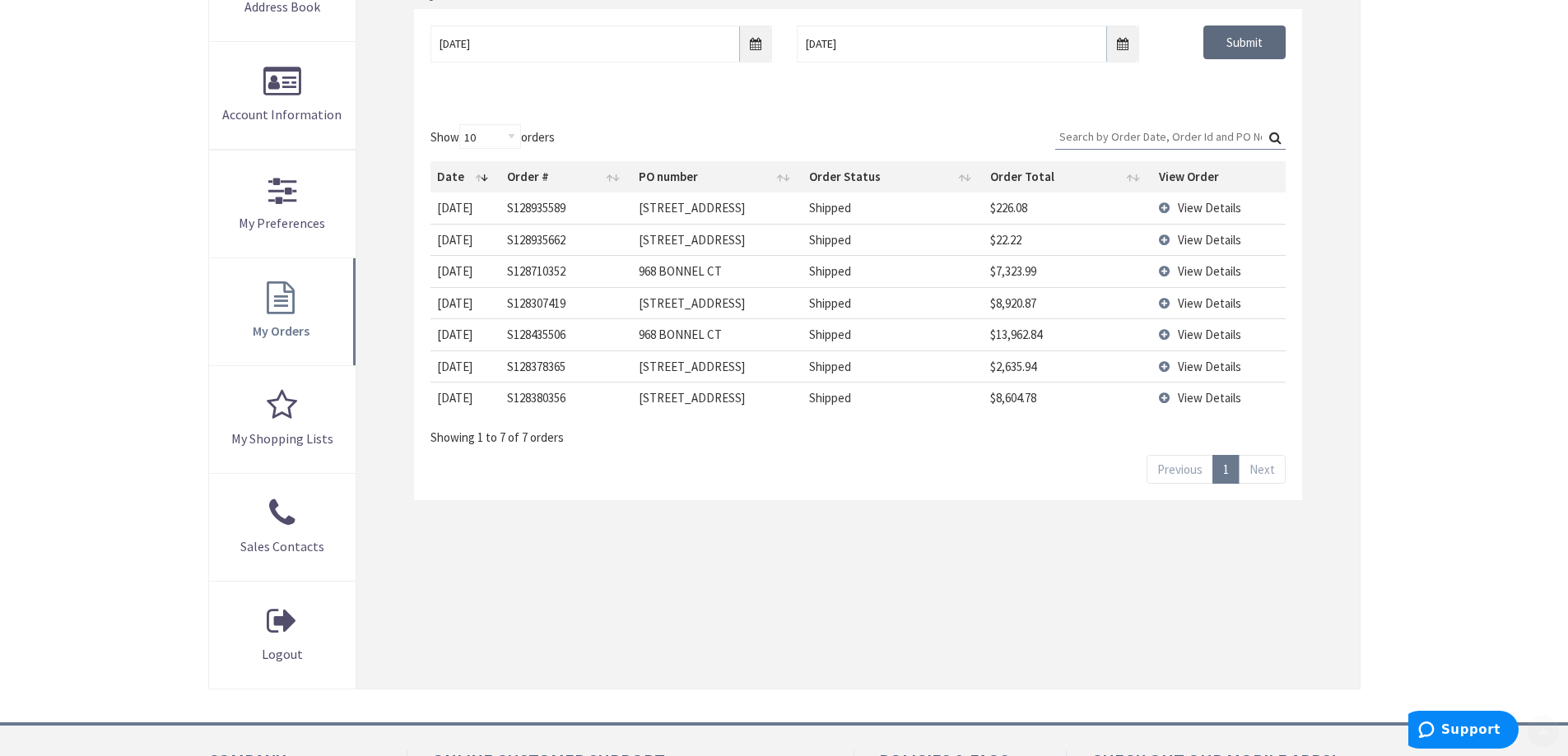
scroll to position [329, 0]
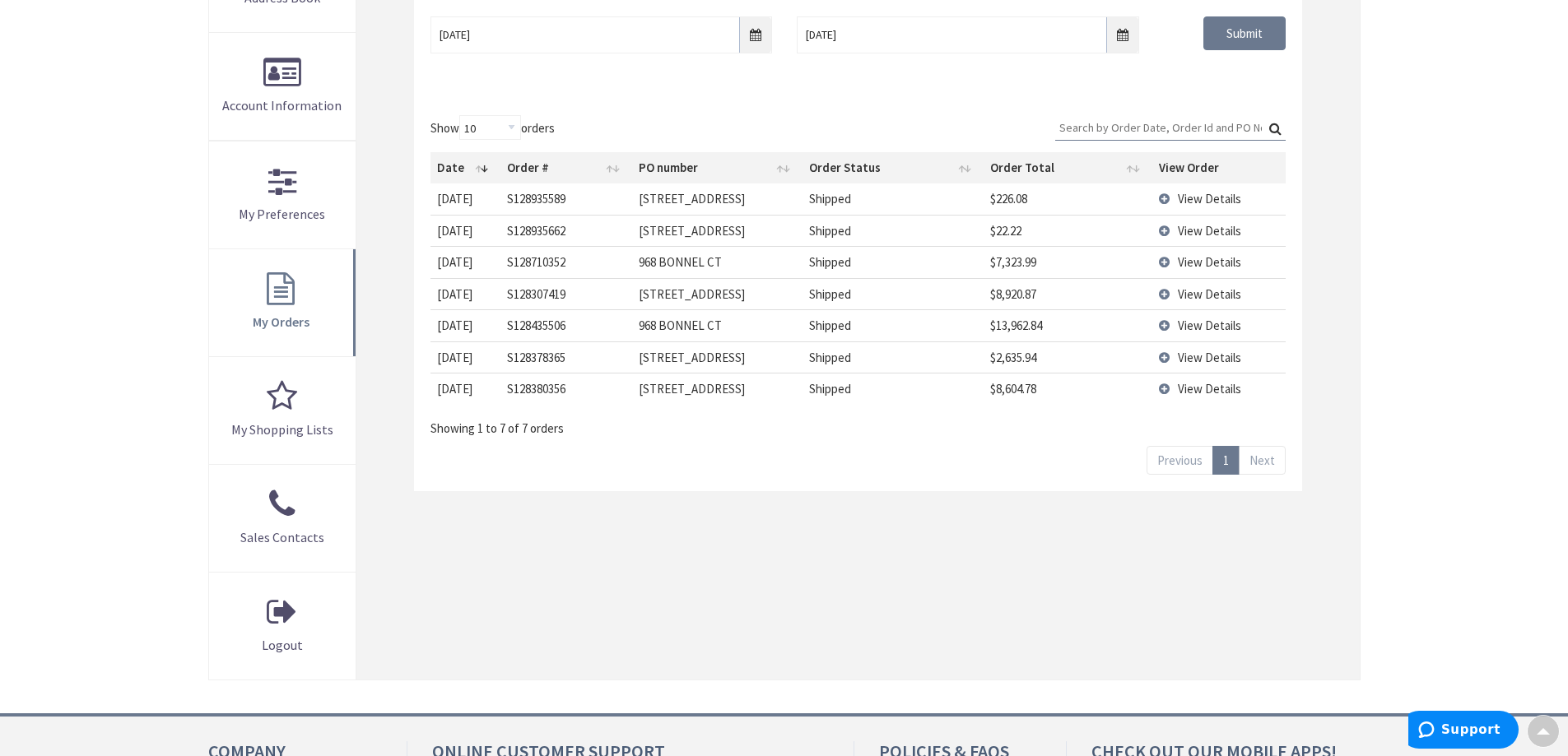
click at [1213, 260] on span "View Details" at bounding box center [1209, 262] width 63 height 16
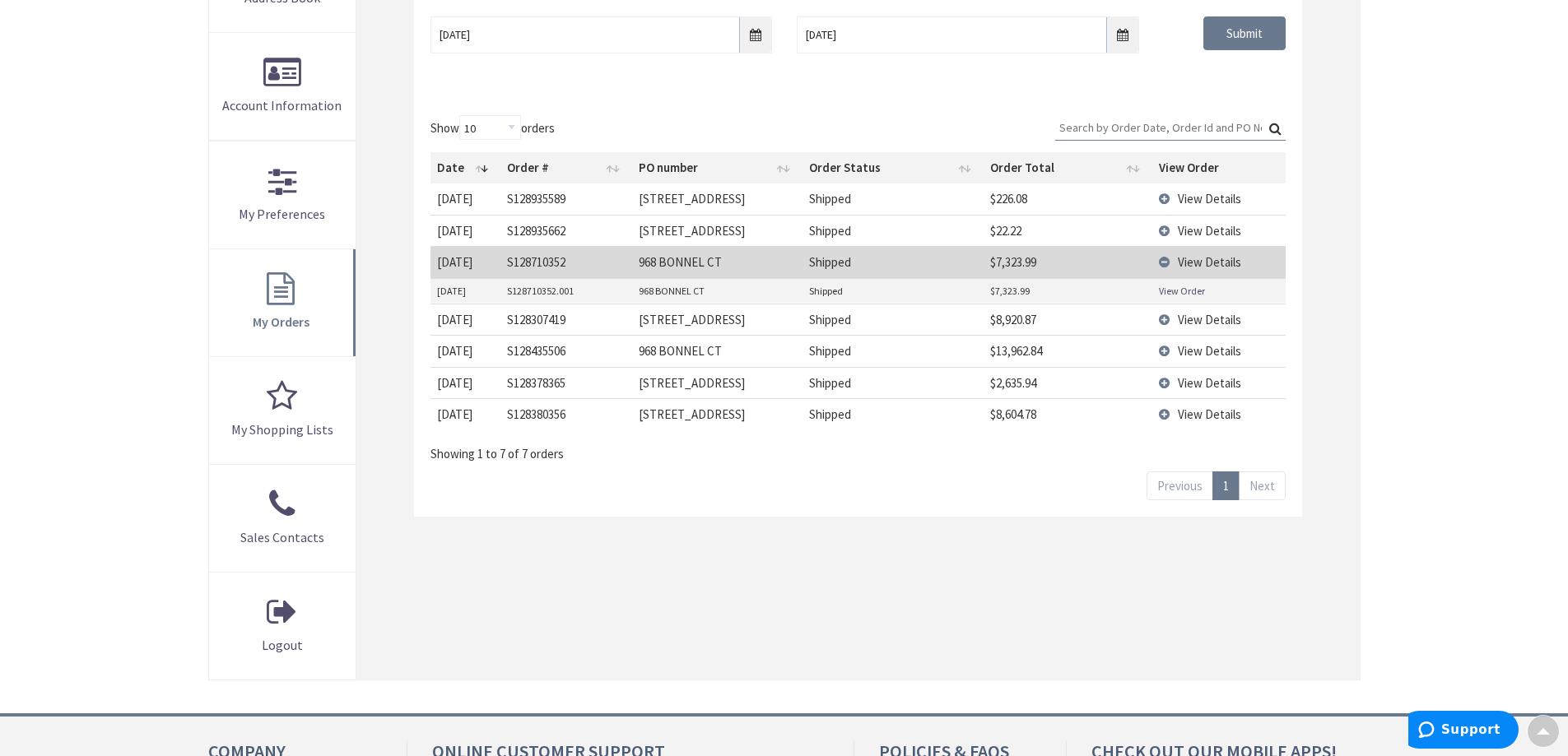
click at [1184, 290] on link "View Order" at bounding box center [1181, 290] width 46 height 14
click at [1226, 200] on span "View Details" at bounding box center [1209, 199] width 63 height 16
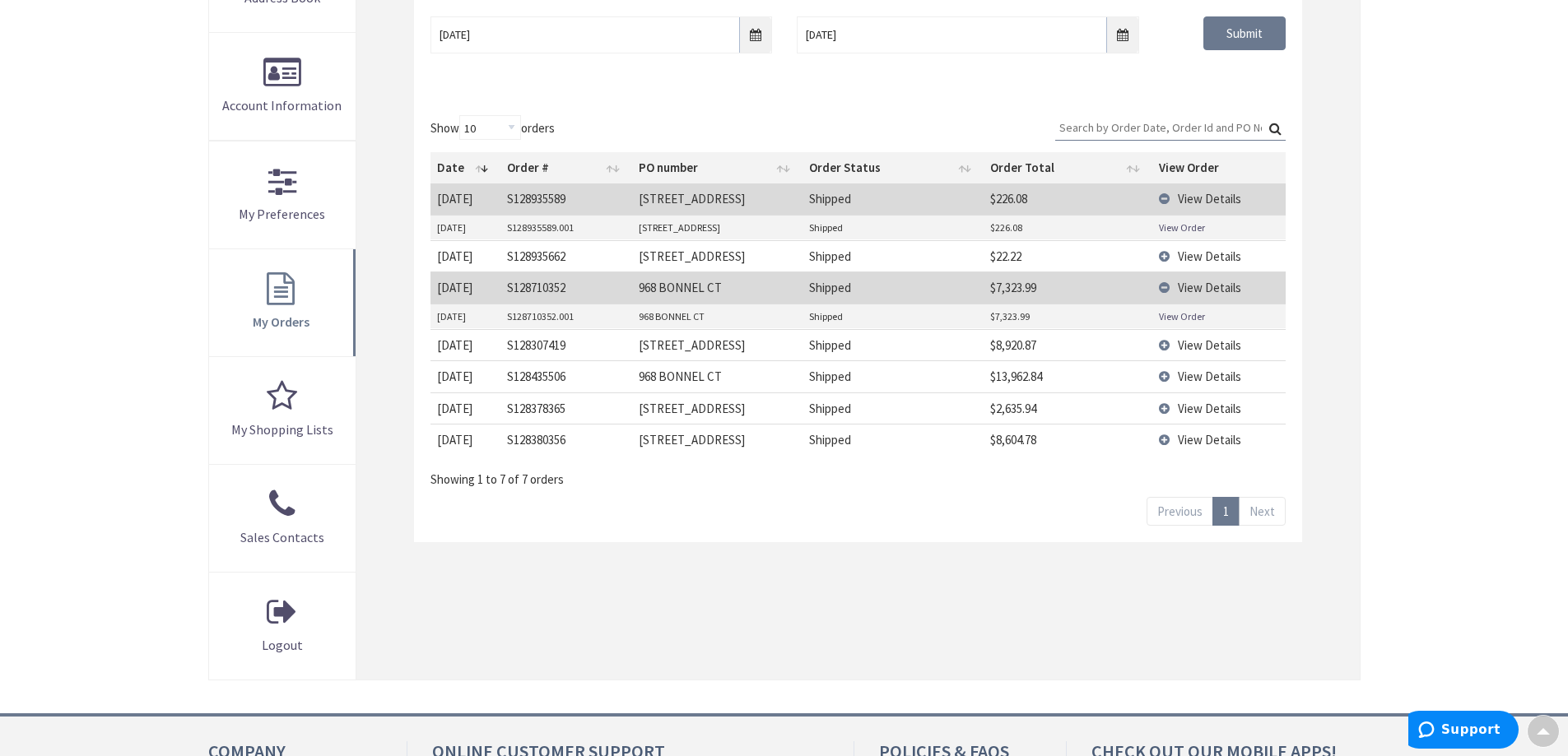
click at [1166, 228] on link "View Order" at bounding box center [1181, 228] width 46 height 14
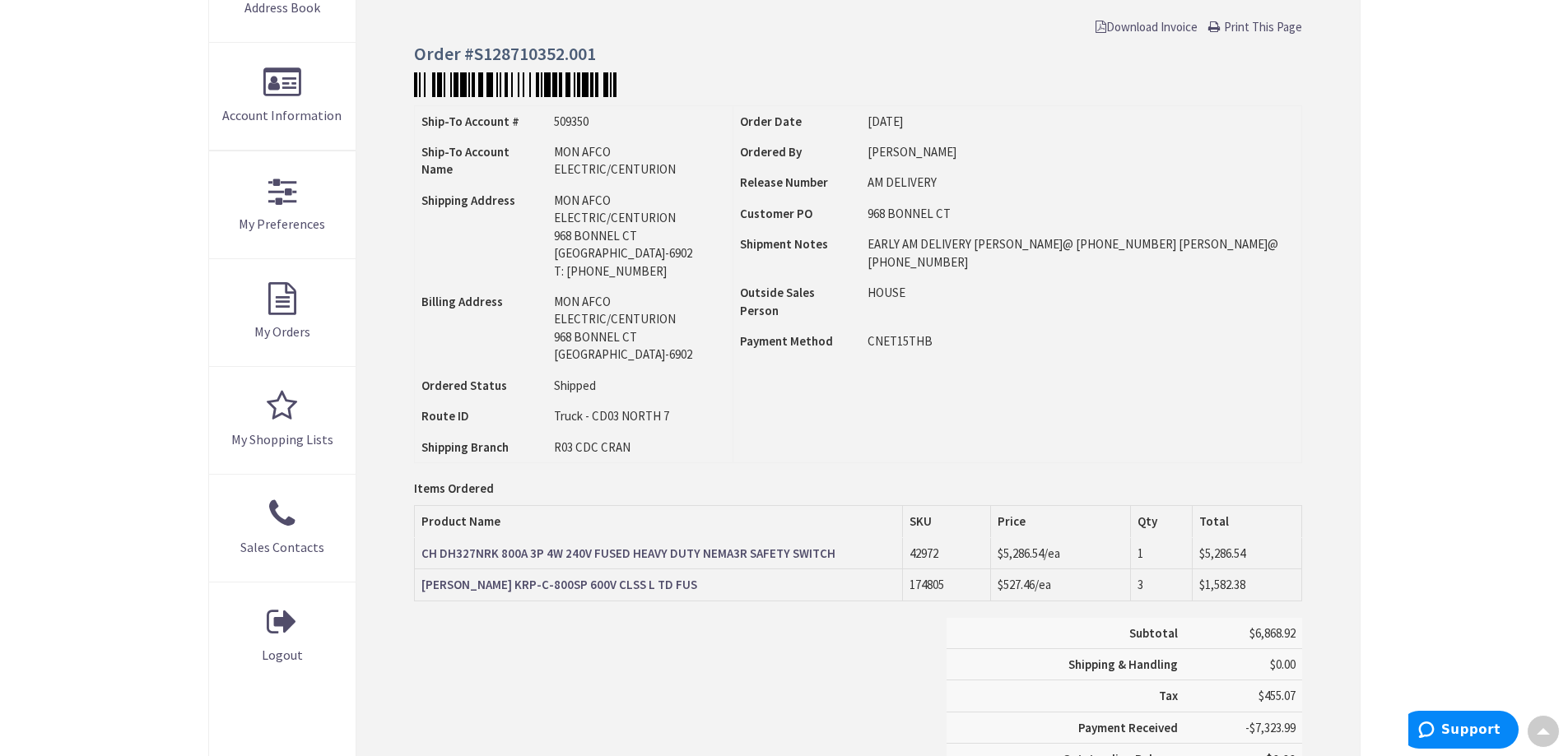
scroll to position [167, 0]
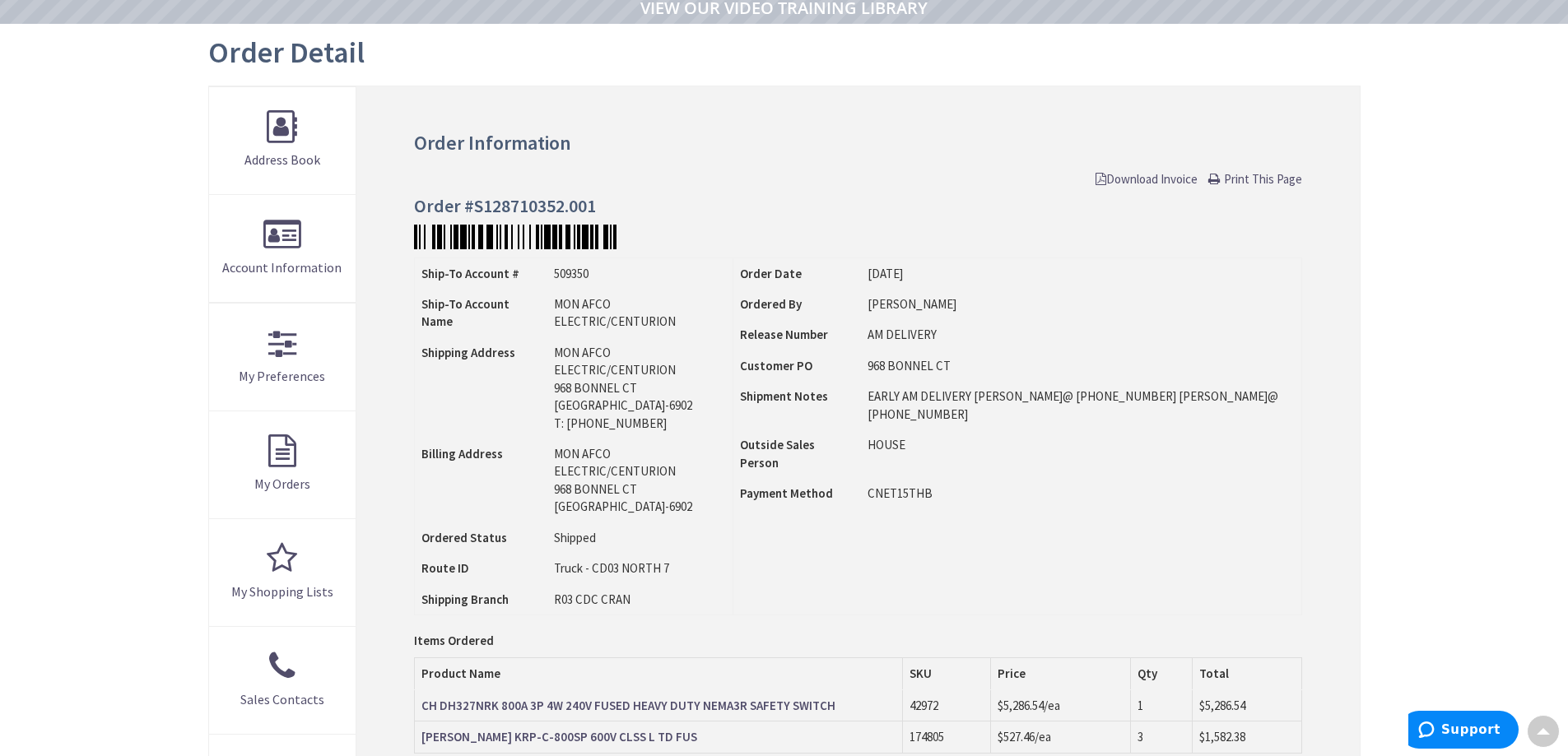
click at [1140, 179] on span "Download Invoice" at bounding box center [1146, 179] width 102 height 16
